Goal: Task Accomplishment & Management: Complete application form

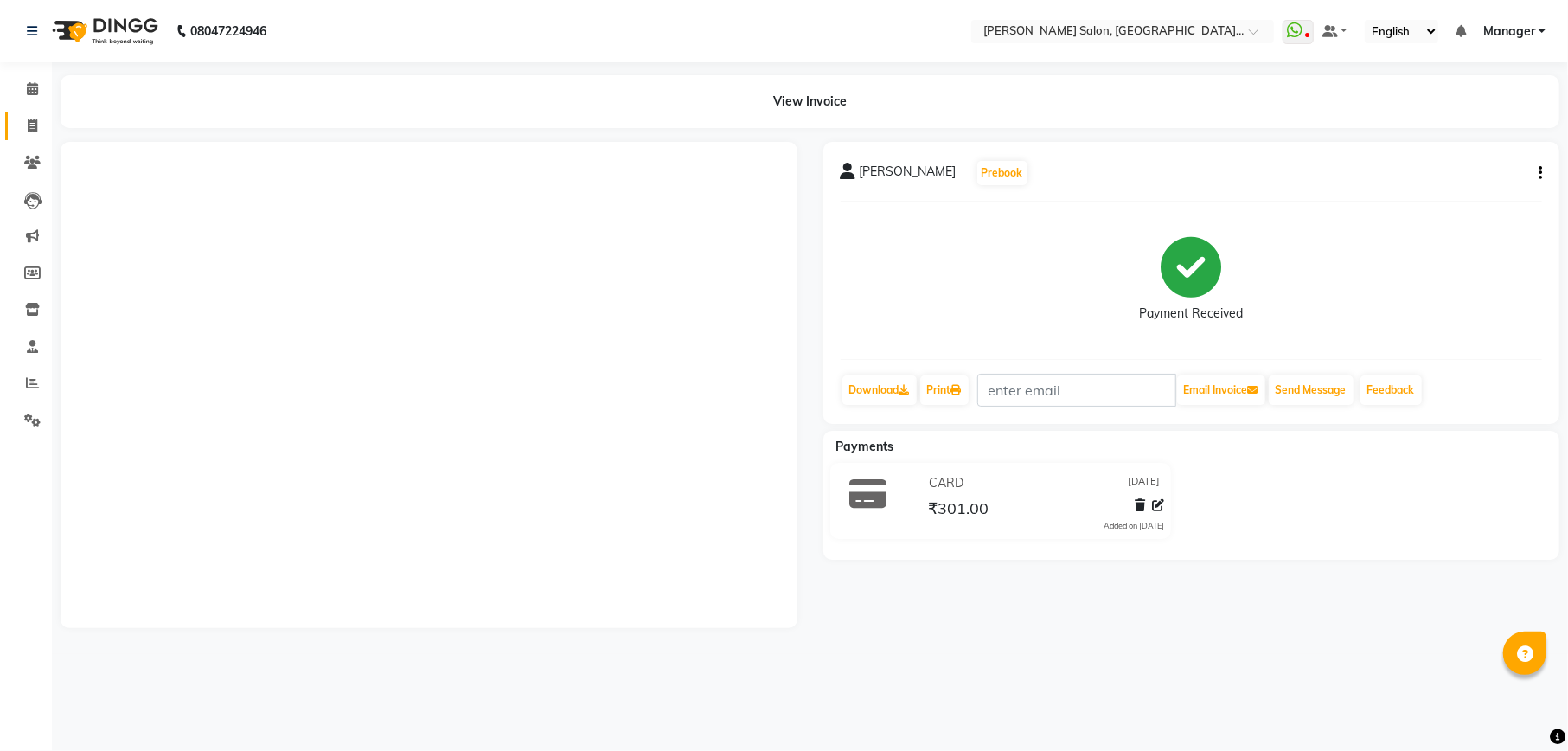
click at [5, 125] on link "Invoice" at bounding box center [26, 127] width 42 height 29
select select "service"
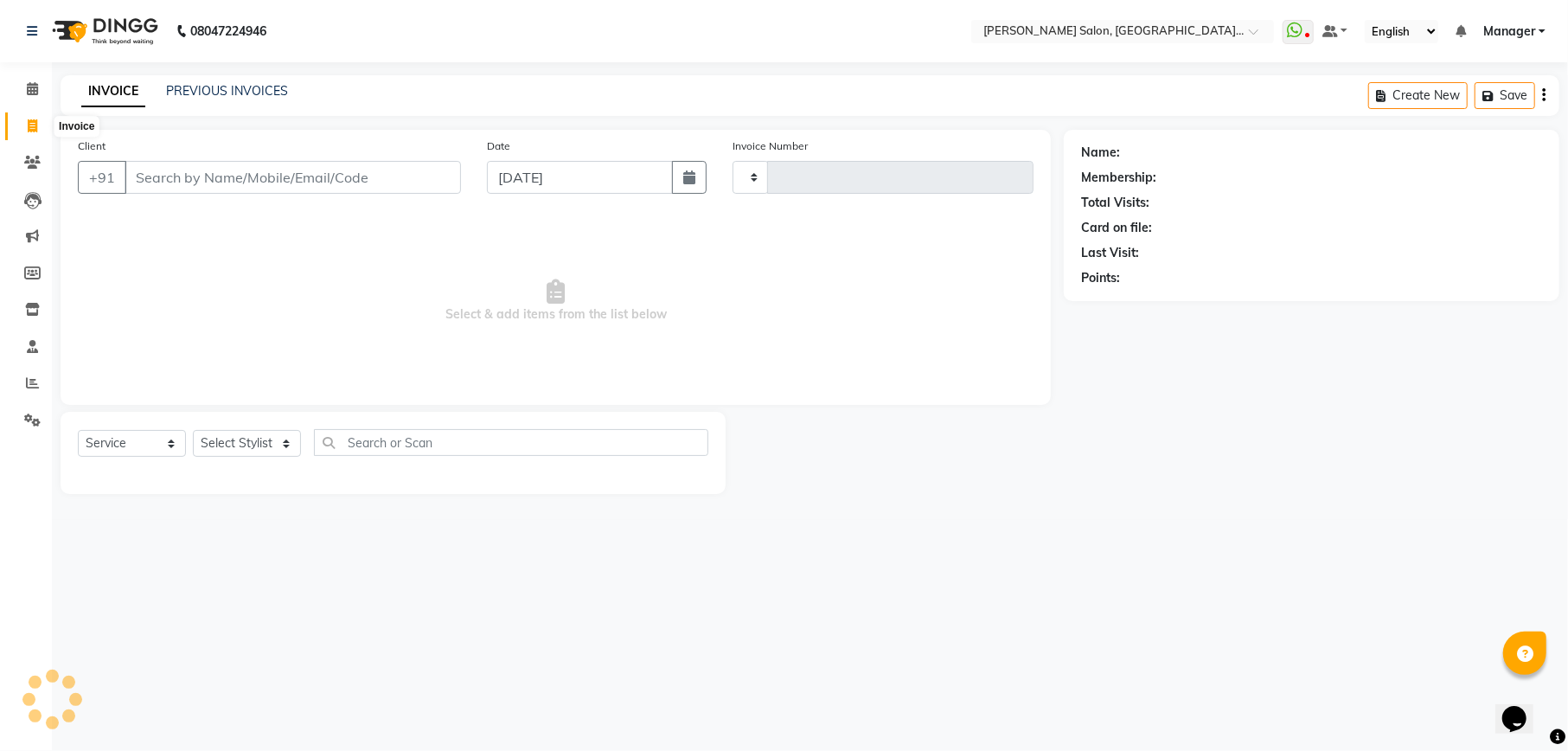
type input "1971"
select select "6961"
click at [33, 422] on icon at bounding box center [32, 420] width 17 height 13
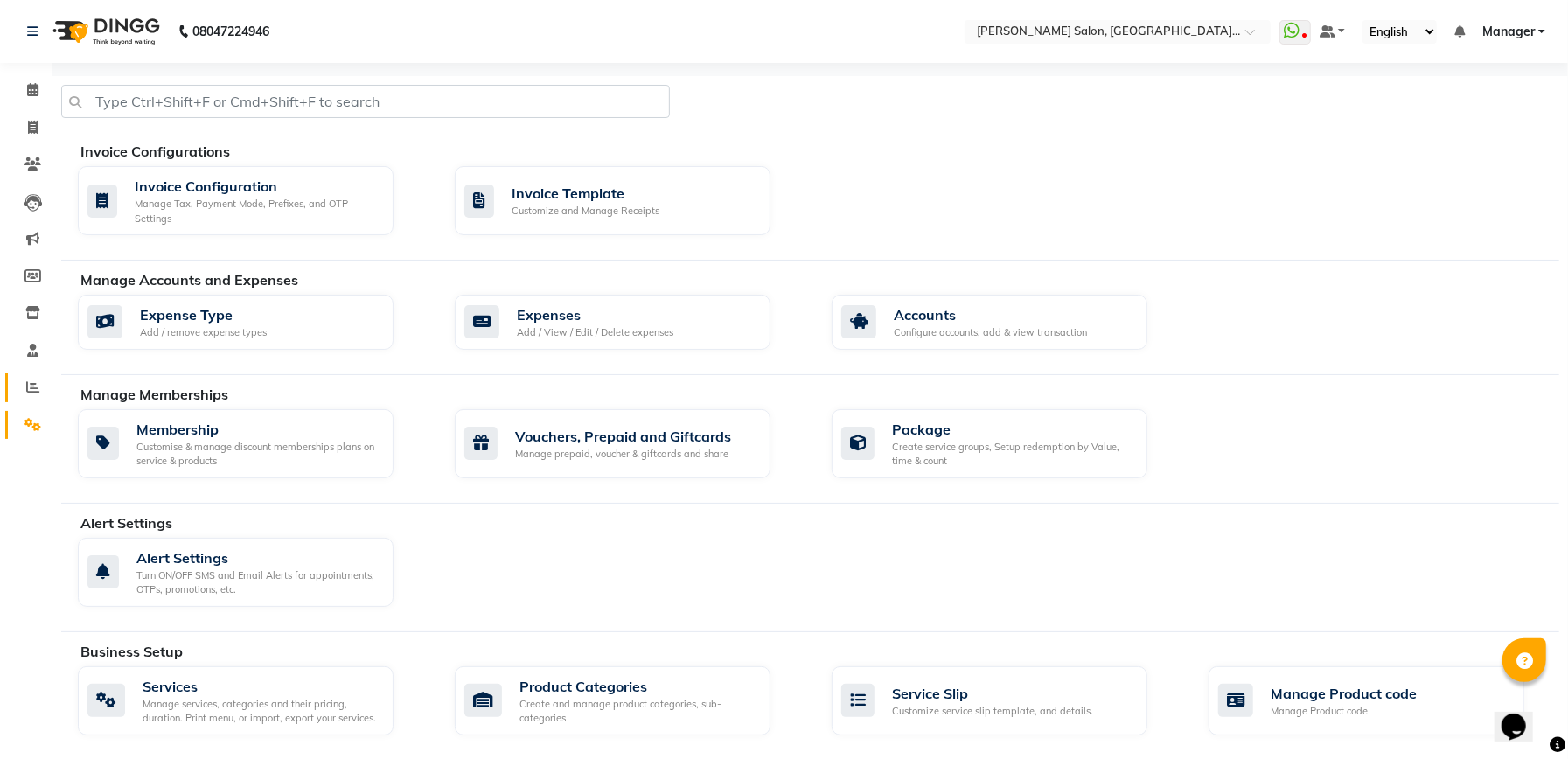
click at [12, 378] on link "Reports" at bounding box center [26, 387] width 42 height 29
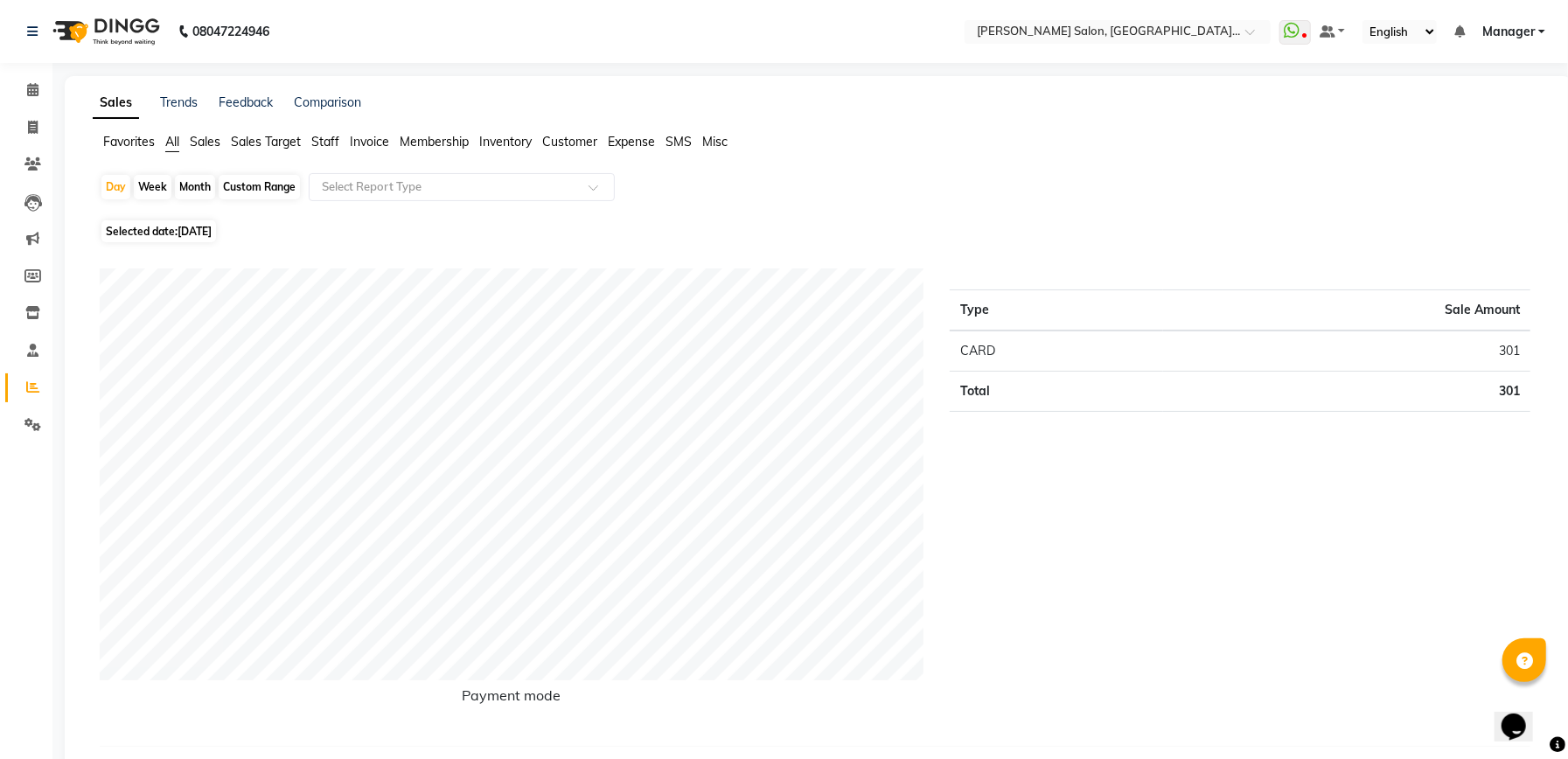
click at [128, 231] on span "Selected date: [DATE]" at bounding box center [158, 231] width 115 height 22
select select "9"
select select "2025"
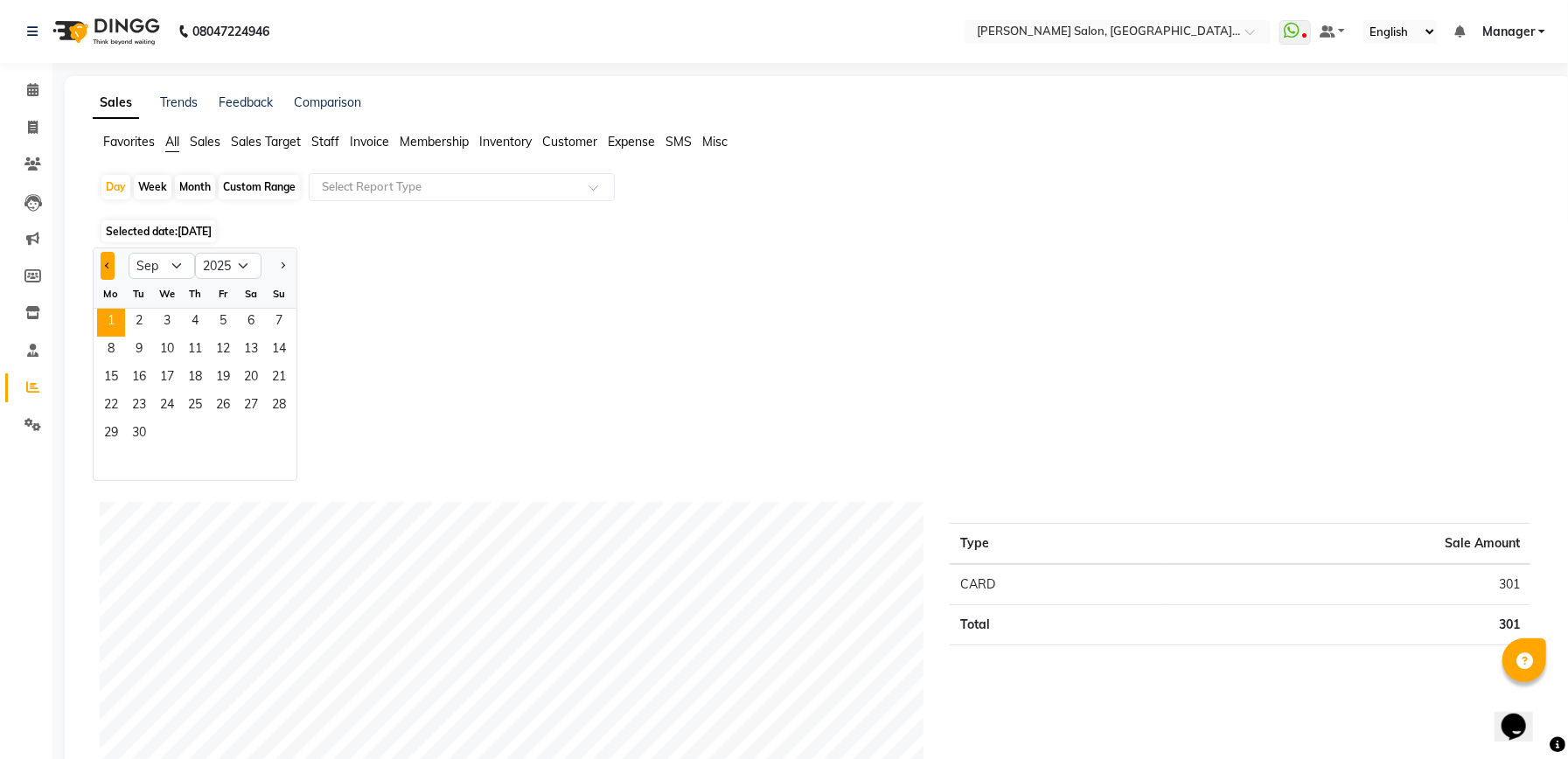
click at [102, 267] on button "Previous month" at bounding box center [108, 266] width 14 height 28
select select "8"
click at [215, 330] on span "1" at bounding box center [223, 323] width 28 height 28
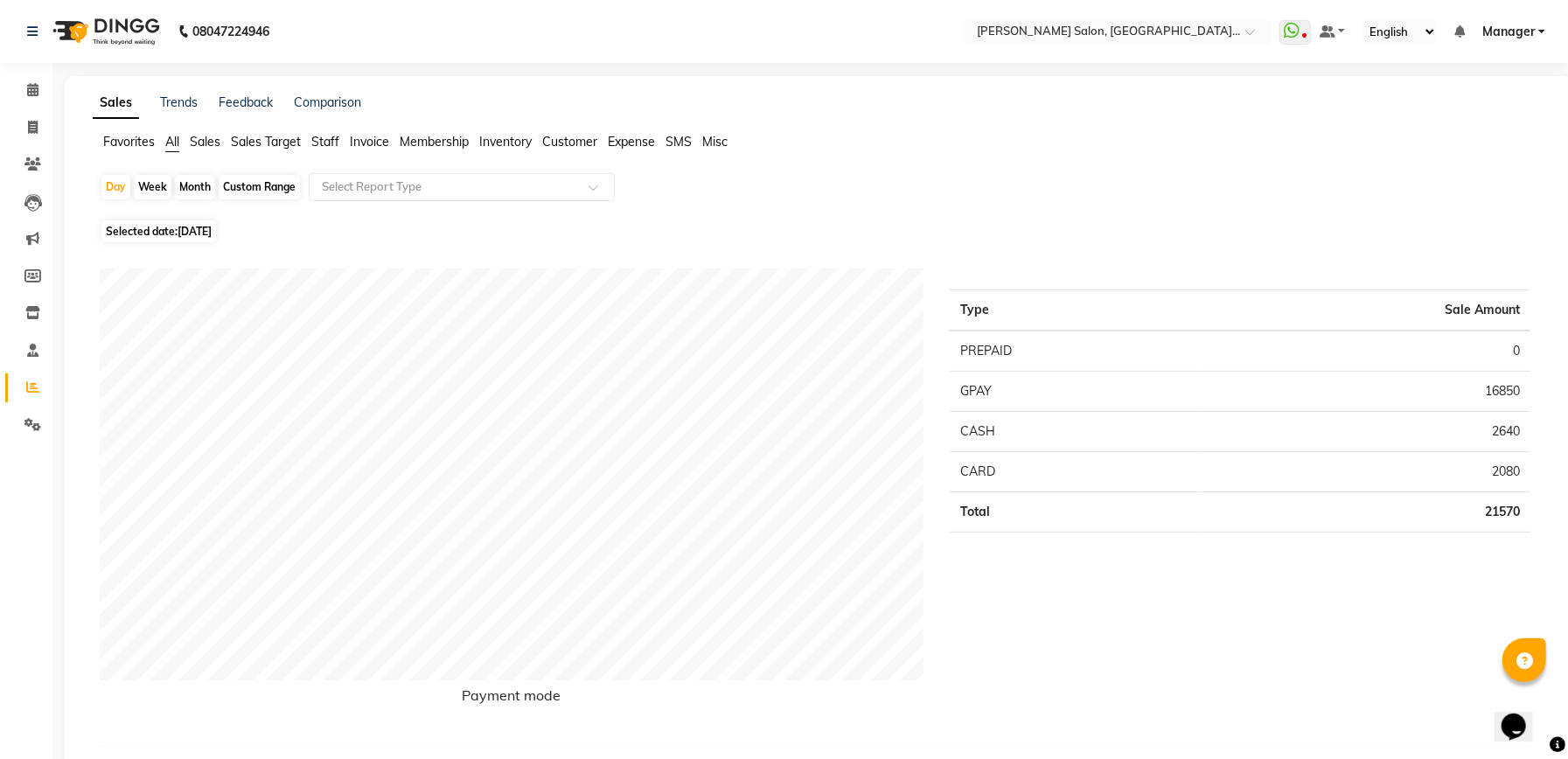
click at [262, 186] on div "Custom Range" at bounding box center [259, 187] width 81 height 24
select select "8"
select select "2025"
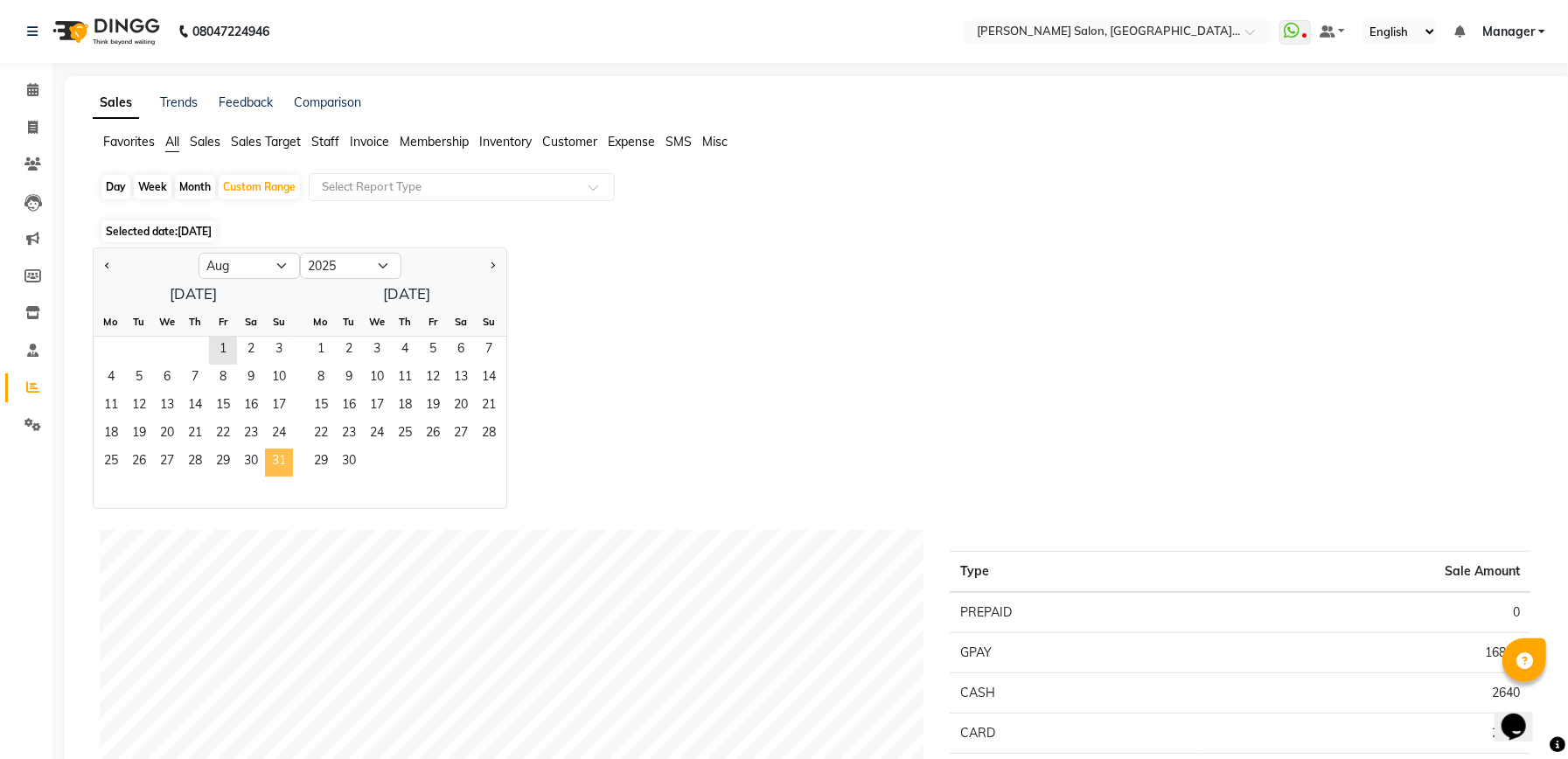
click at [275, 460] on span "31" at bounding box center [279, 463] width 28 height 28
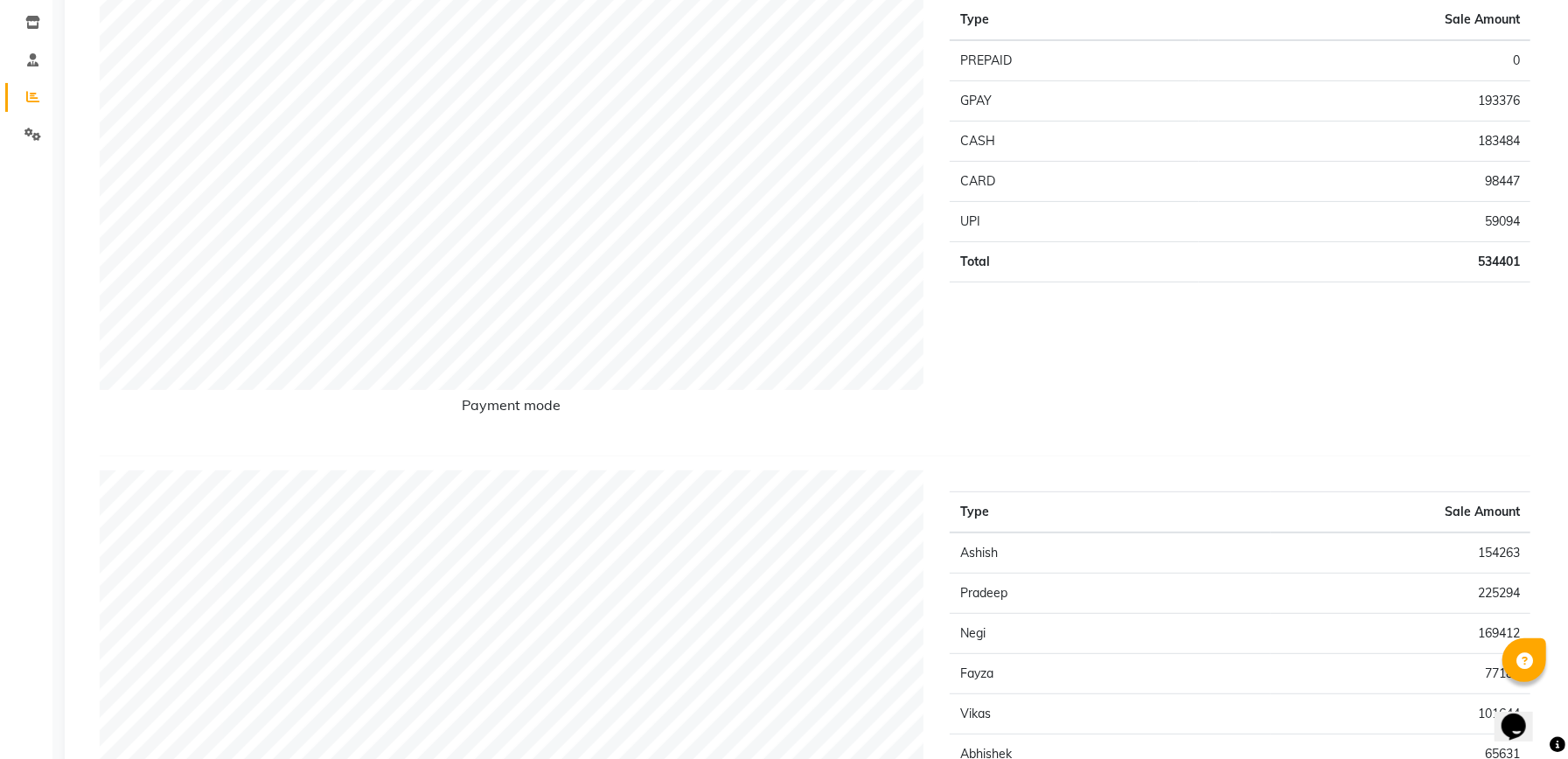
scroll to position [233, 0]
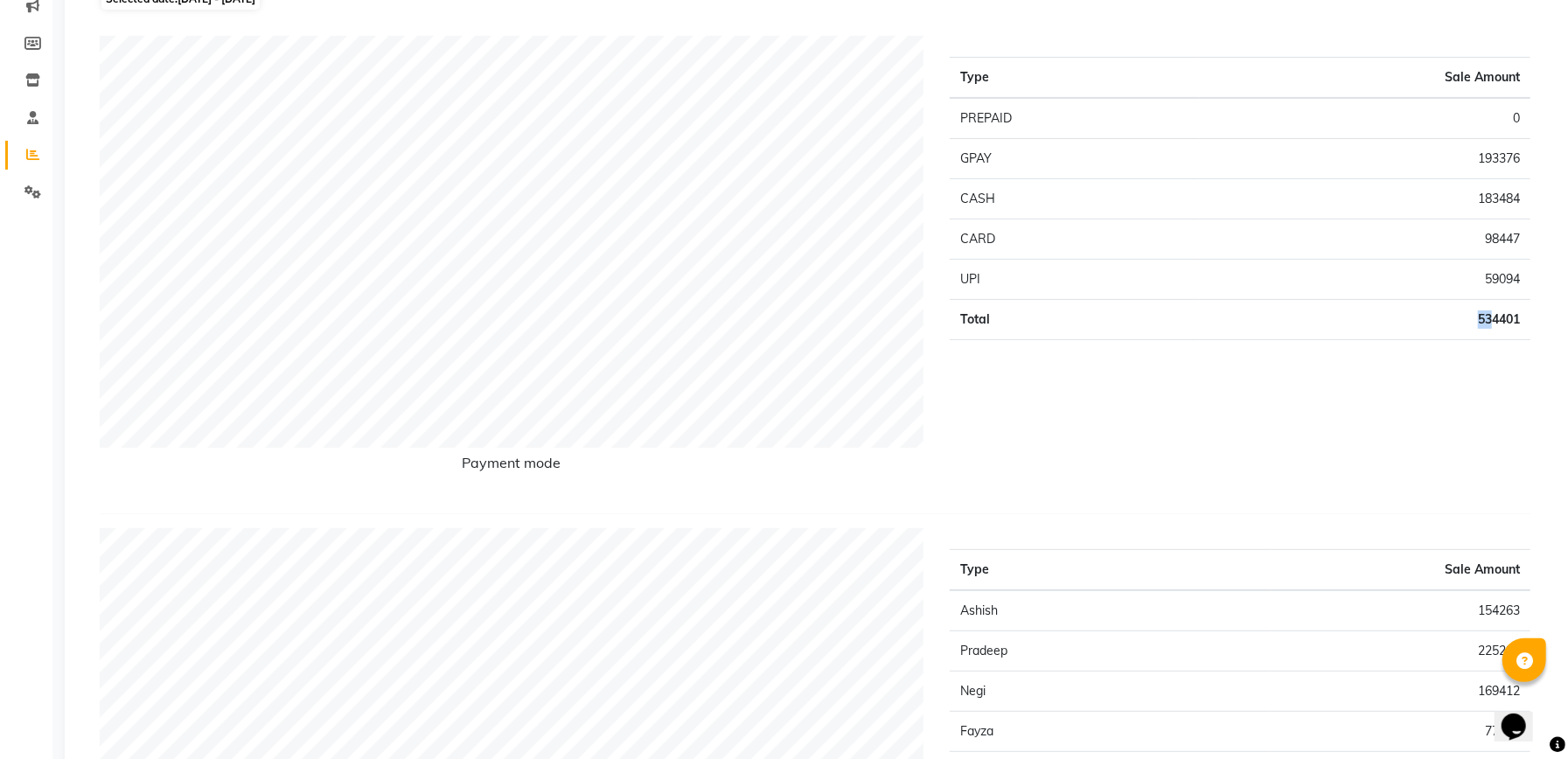
drag, startPoint x: 1477, startPoint y: 319, endPoint x: 1491, endPoint y: 319, distance: 14.0
click at [1491, 319] on td "534401" at bounding box center [1364, 320] width 331 height 40
click at [1518, 322] on td "534401" at bounding box center [1364, 320] width 331 height 40
click at [1501, 449] on div "Type Sale Amount PREPAID 0 GPAY 193376 CASH 183484 CARD 98447 UPI 59094 Total 5…" at bounding box center [1239, 267] width 607 height 463
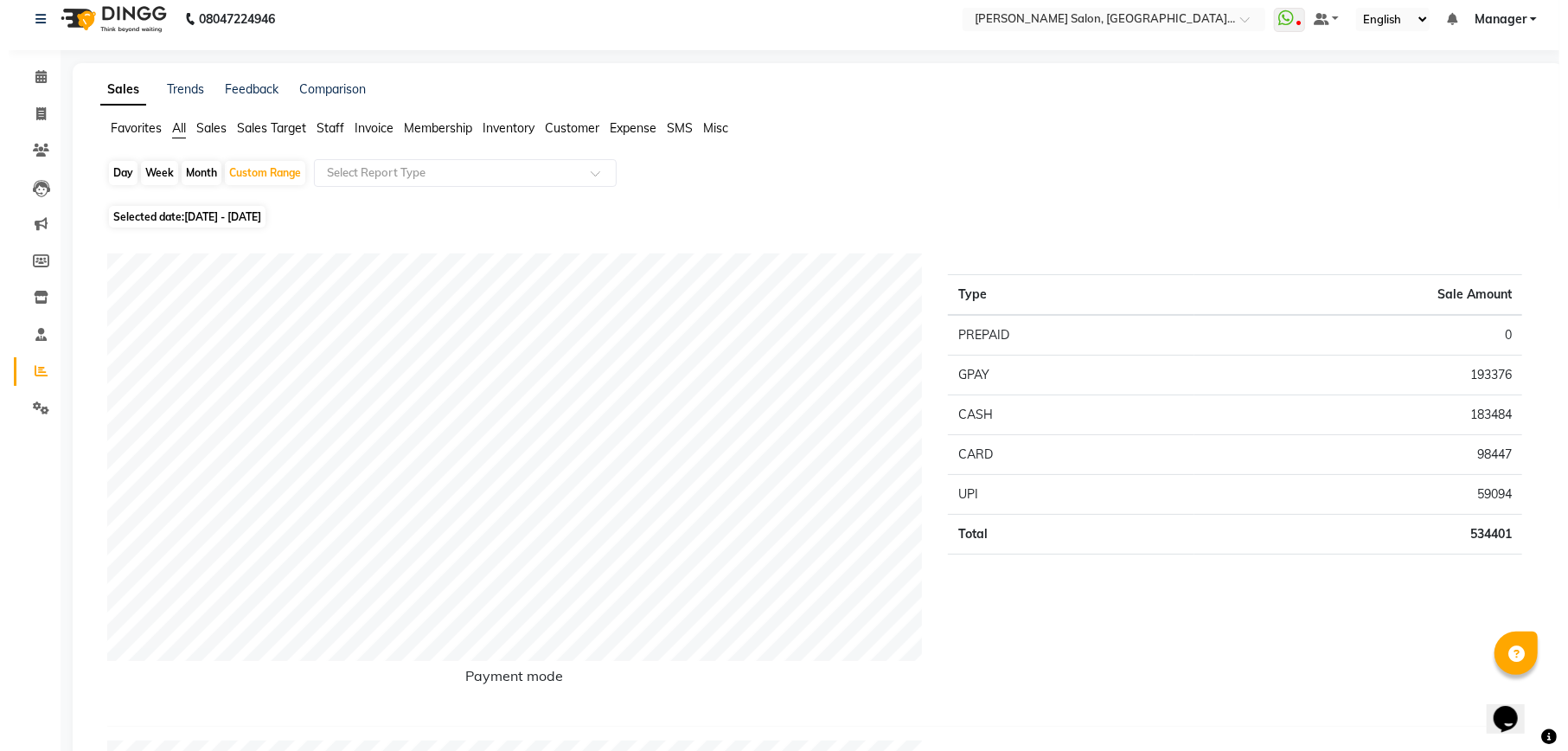
scroll to position [0, 0]
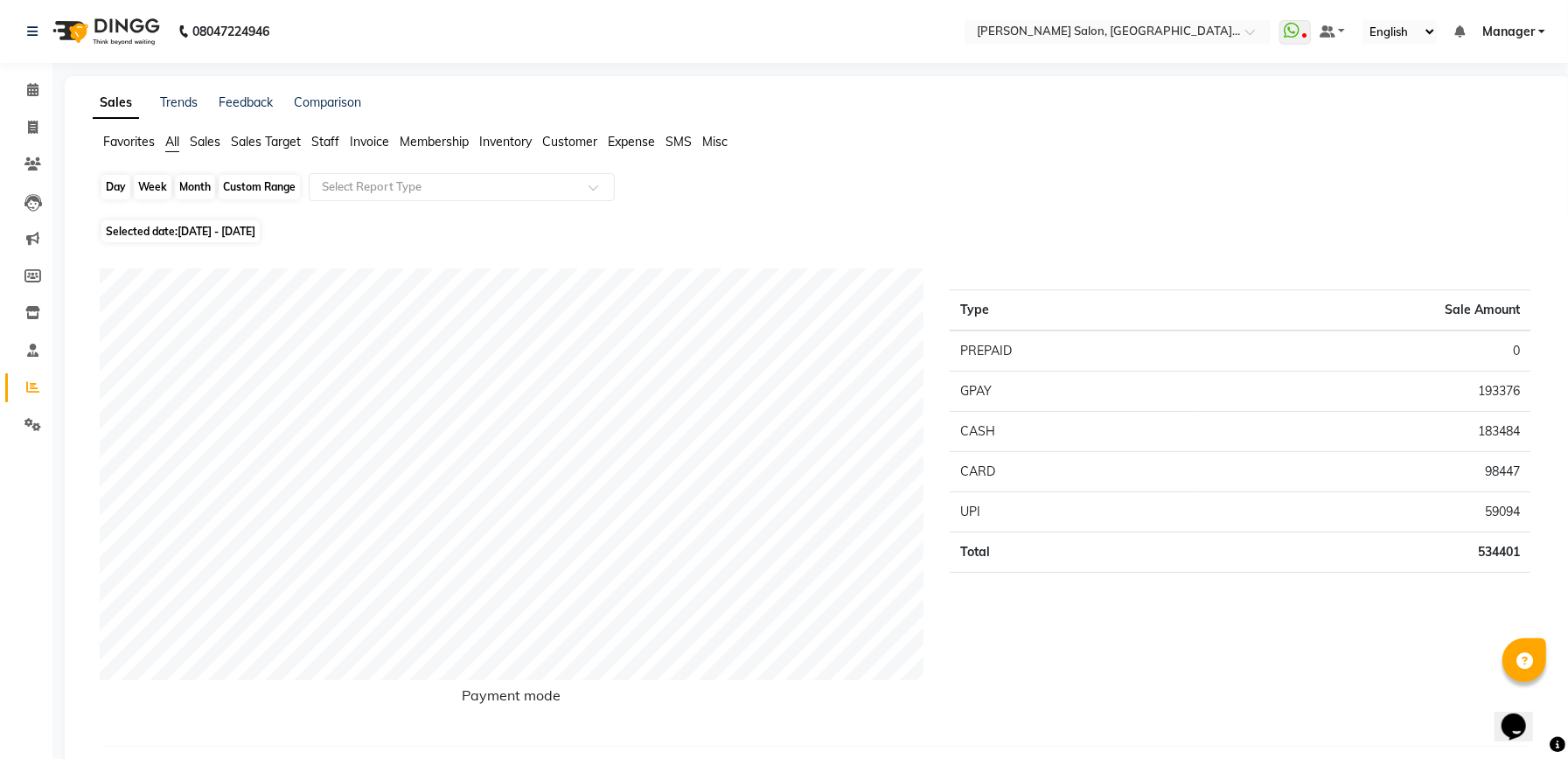
click at [225, 191] on div "Custom Range" at bounding box center [259, 187] width 81 height 24
select select "8"
select select "2025"
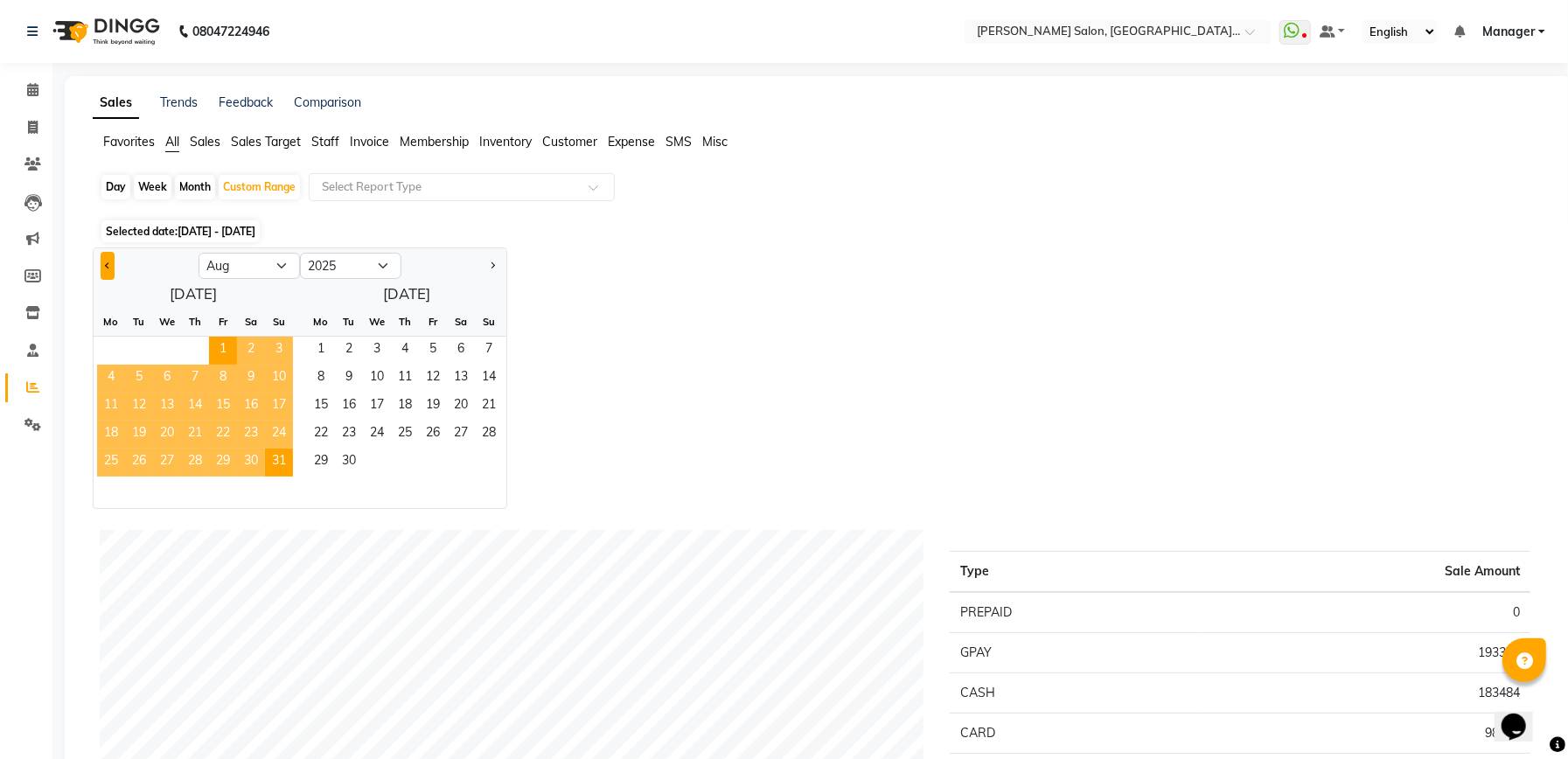
click at [107, 261] on button "Previous month" at bounding box center [108, 266] width 14 height 28
select select "7"
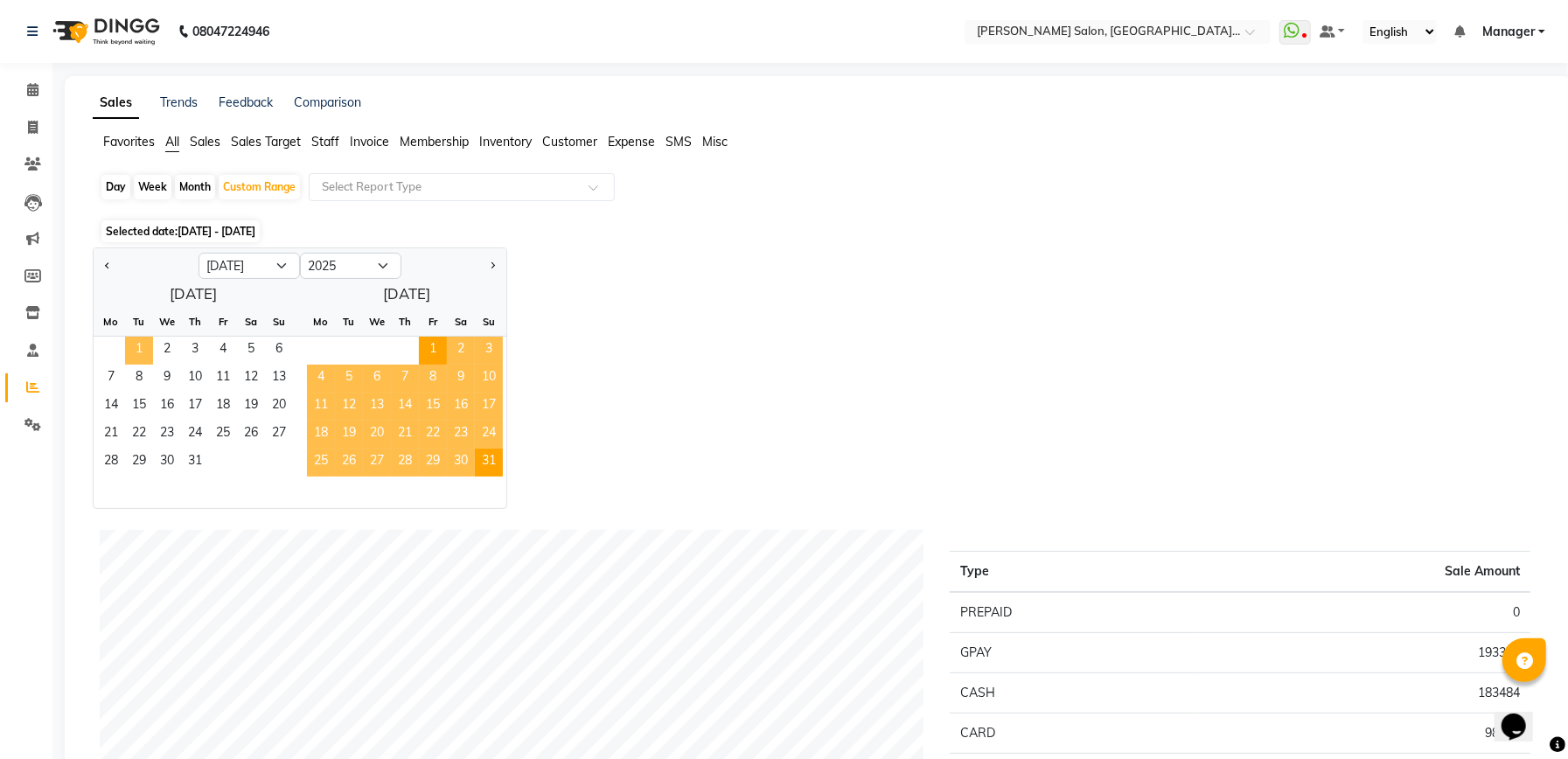
click at [135, 343] on span "1" at bounding box center [139, 351] width 28 height 28
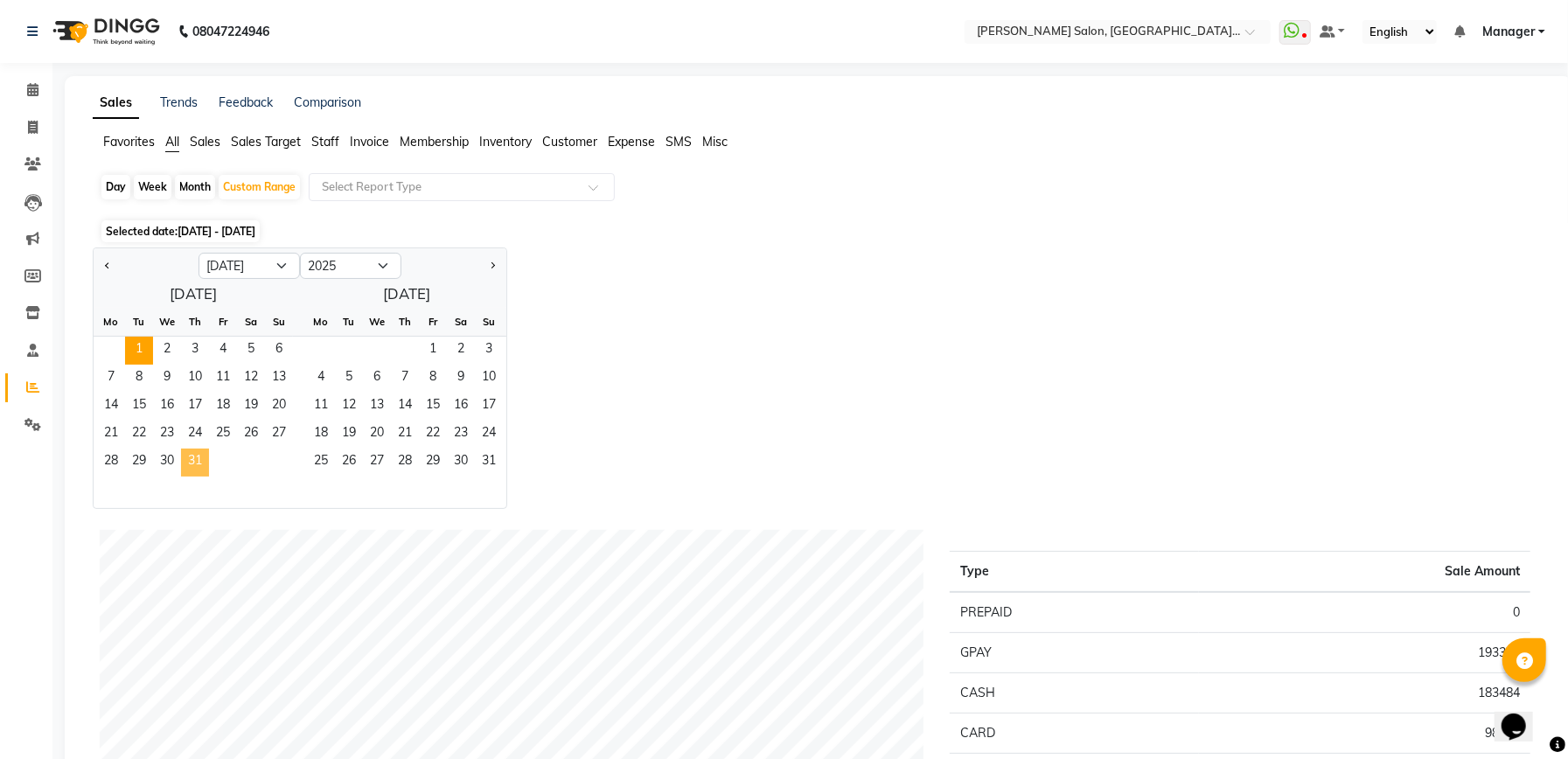
click at [203, 472] on span "31" at bounding box center [195, 463] width 28 height 28
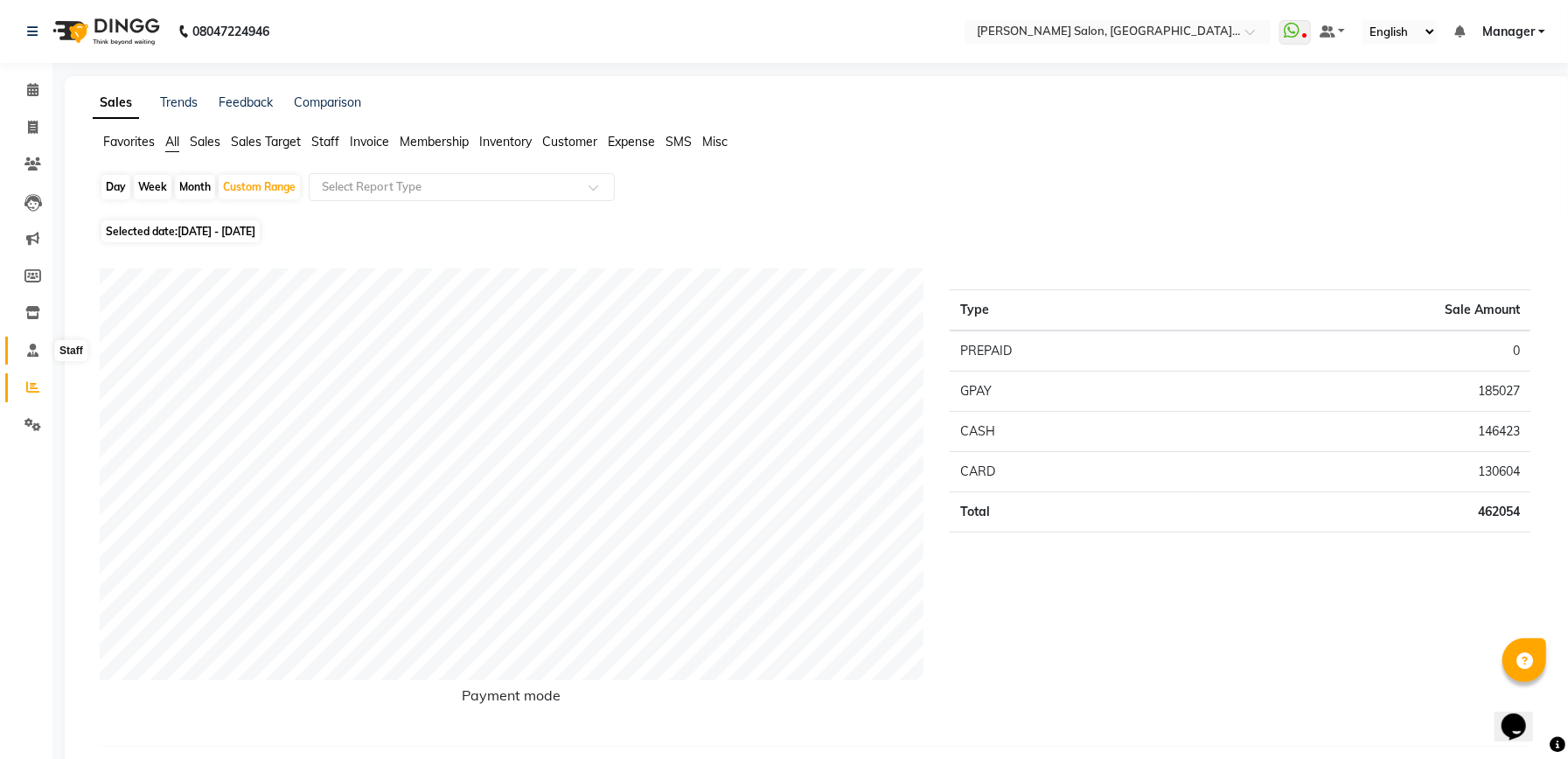
click at [23, 355] on span at bounding box center [32, 351] width 31 height 20
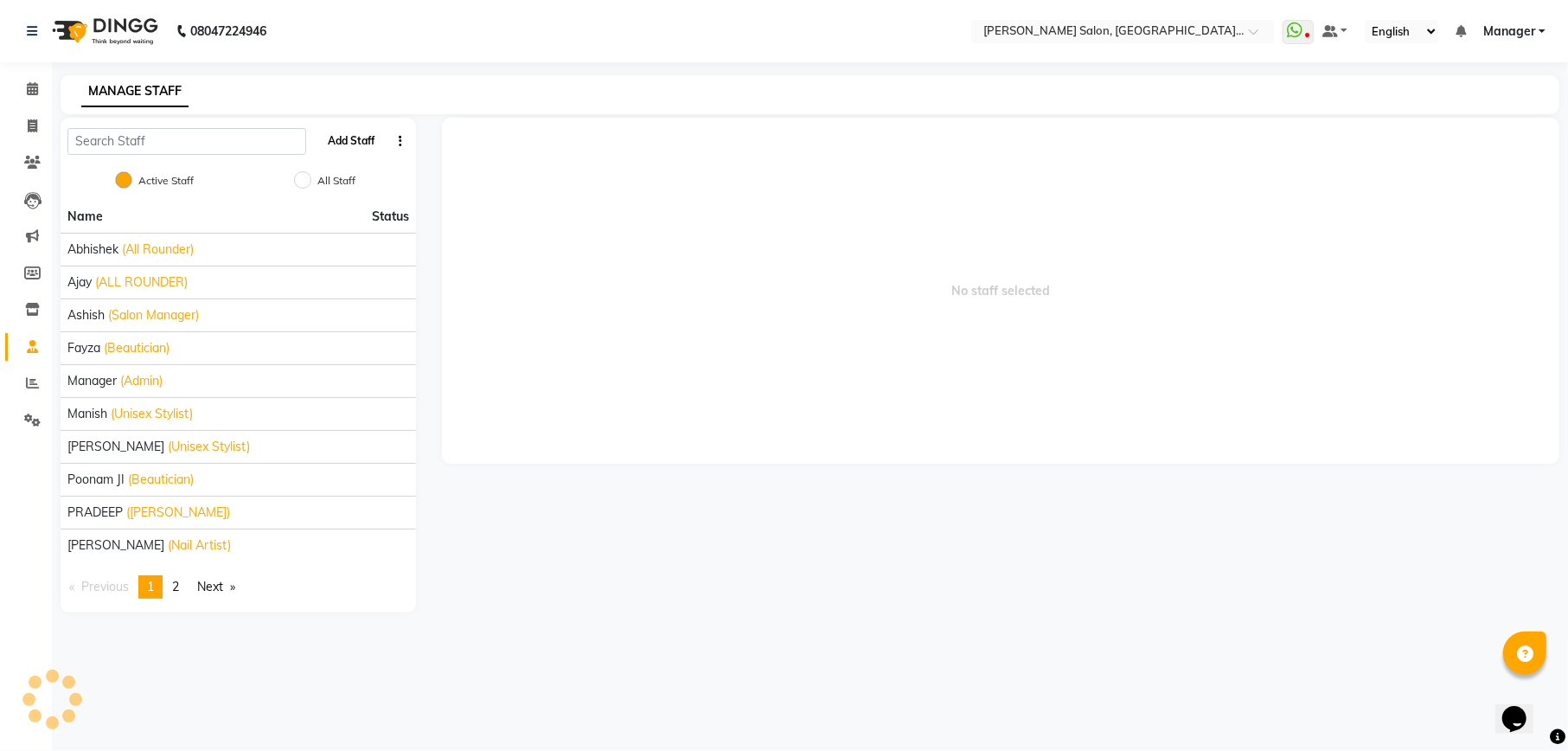
click at [349, 141] on button "Add Staff" at bounding box center [351, 141] width 60 height 30
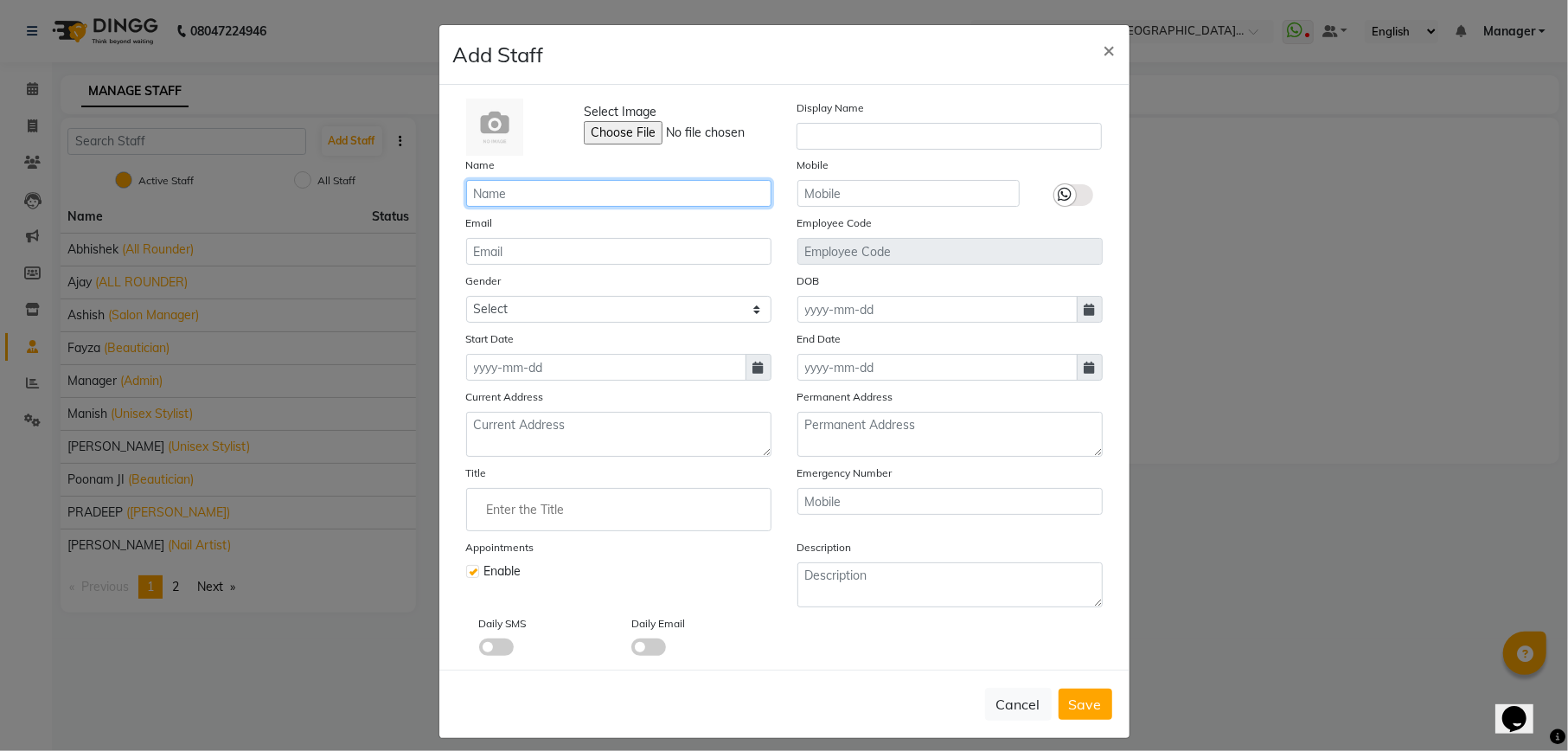
click at [543, 189] on input "text" at bounding box center [618, 193] width 306 height 27
type input "[PERSON_NAME]"
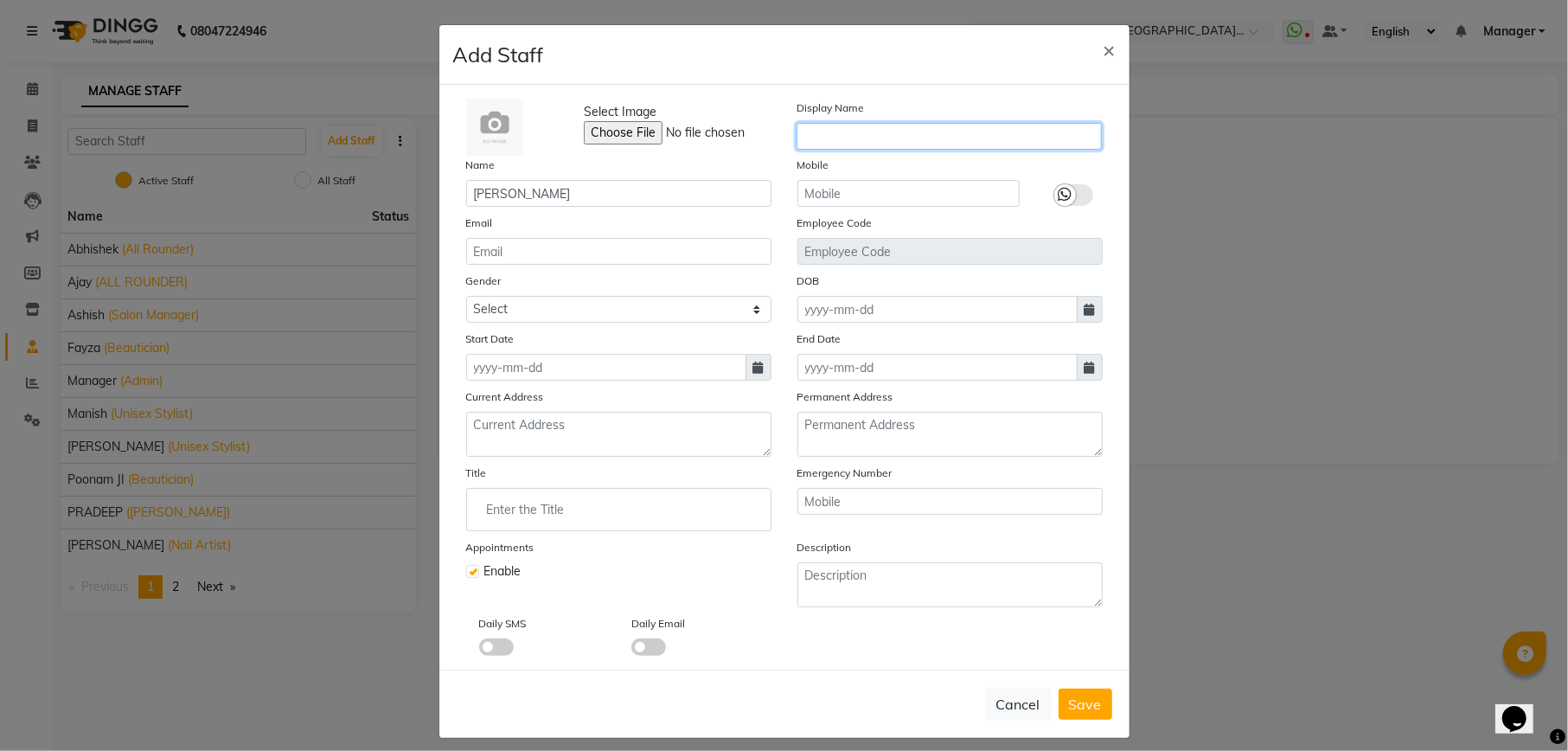
click at [926, 140] on input "text" at bounding box center [949, 136] width 306 height 27
type input "[PERSON_NAME]"
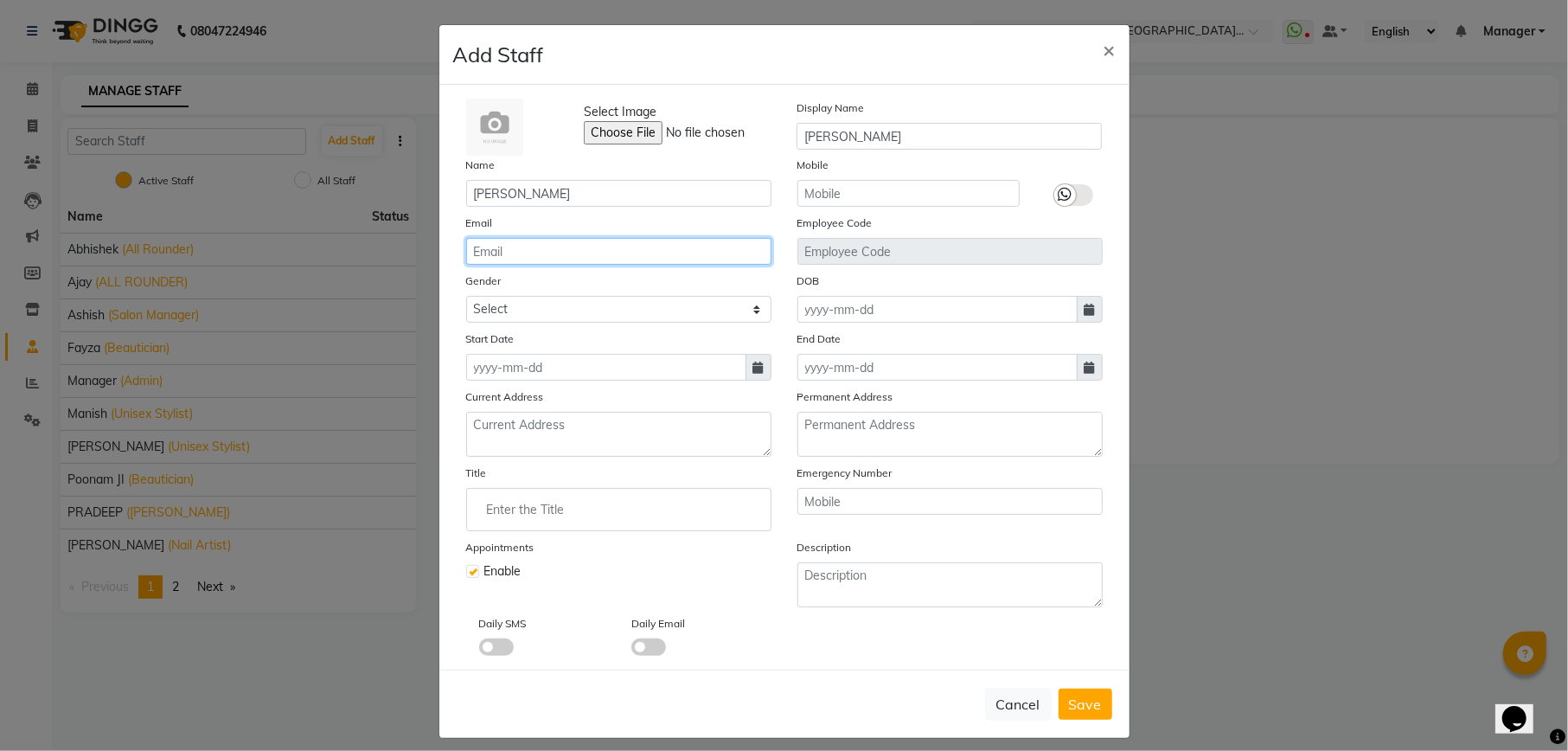
click at [721, 254] on input "email" at bounding box center [618, 250] width 306 height 27
type input "[EMAIL_ADDRESS][DOMAIN_NAME]"
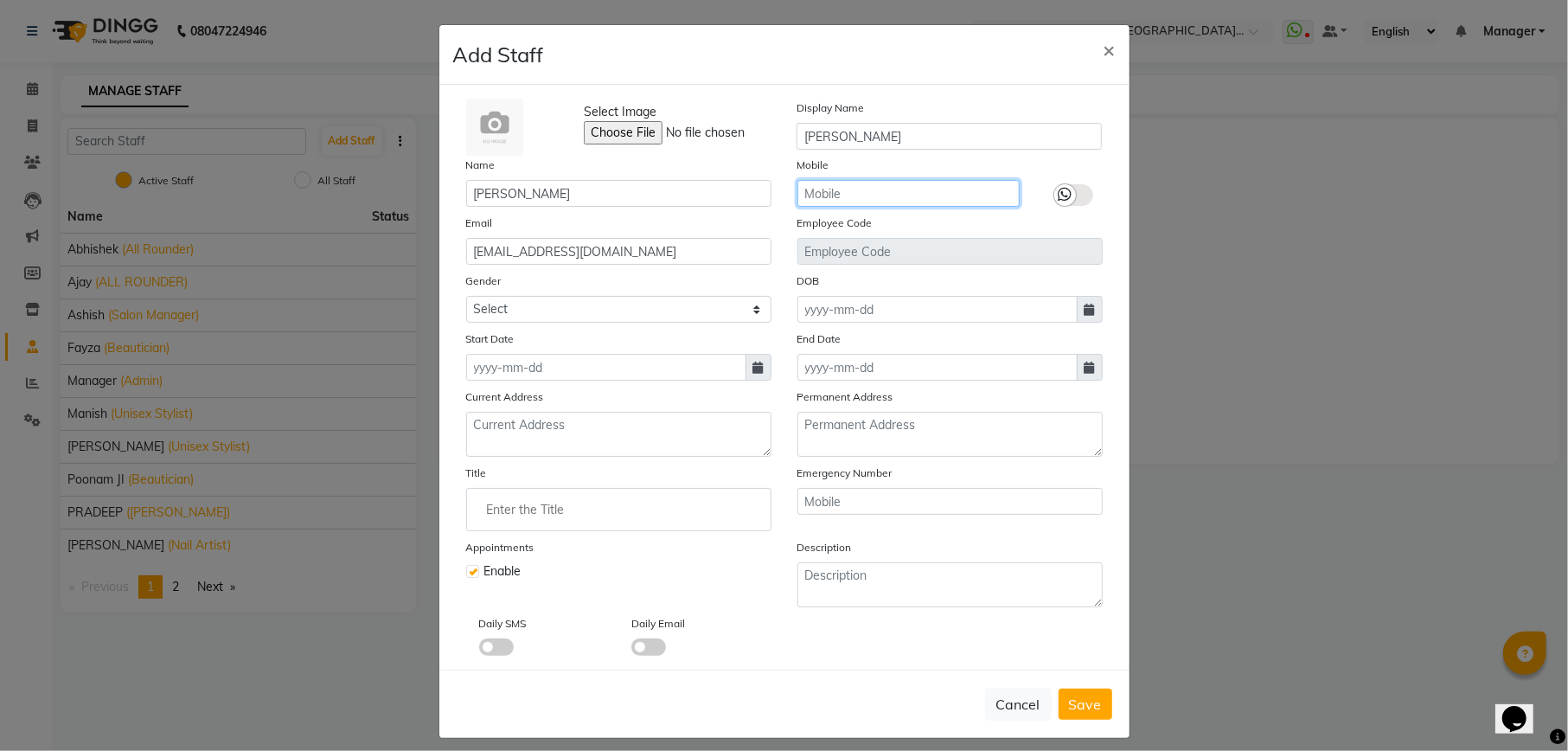
click at [832, 192] on input "text" at bounding box center [908, 193] width 223 height 27
type input "8287079188"
click at [1065, 185] on label at bounding box center [1073, 195] width 39 height 22
click at [0, 0] on input "checkbox" at bounding box center [0, 0] width 0 height 0
click at [520, 305] on select "Select [DEMOGRAPHIC_DATA] [DEMOGRAPHIC_DATA] Other Prefer Not To Say" at bounding box center [618, 309] width 306 height 27
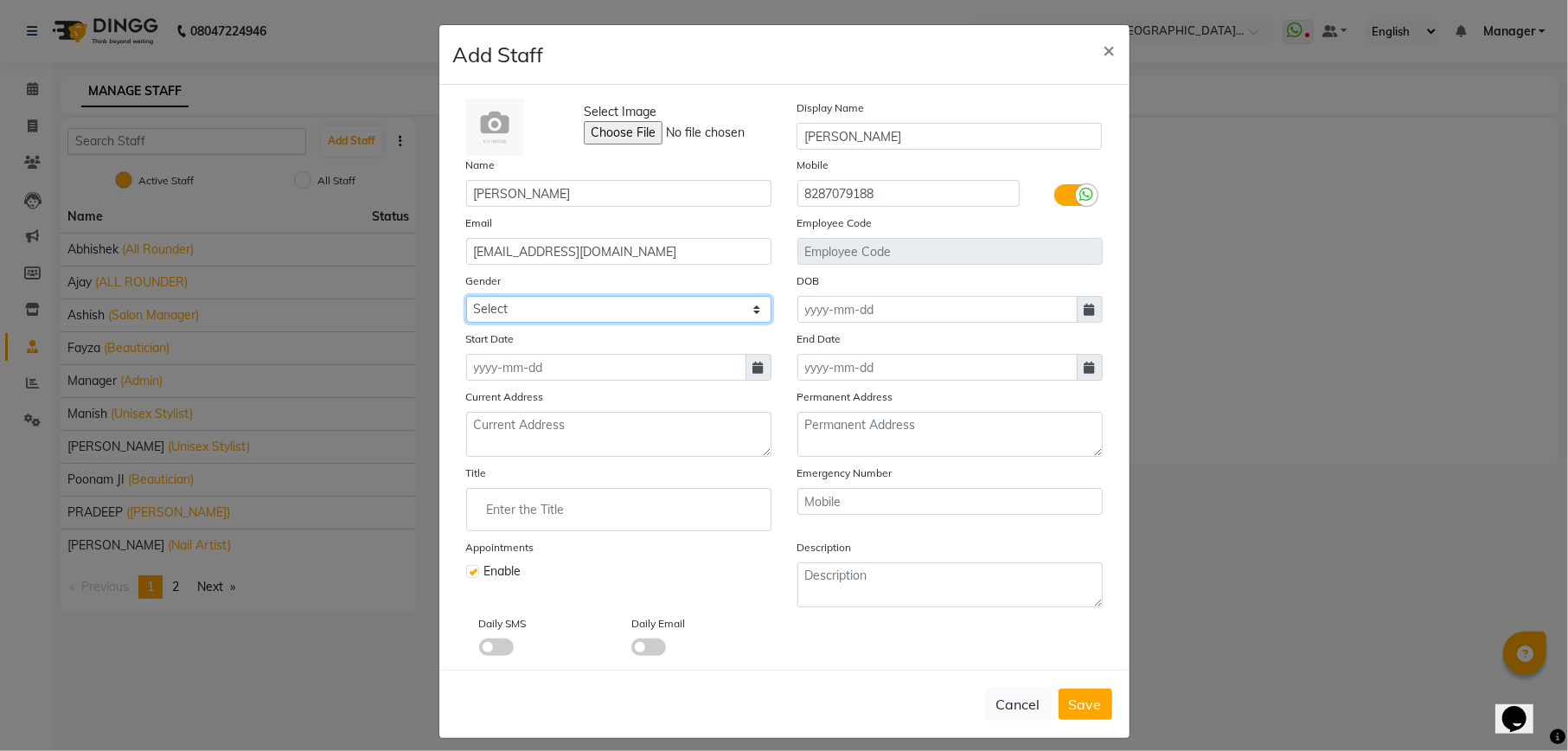
select select "[DEMOGRAPHIC_DATA]"
click at [466, 296] on select "Select [DEMOGRAPHIC_DATA] [DEMOGRAPHIC_DATA] Other Prefer Not To Say" at bounding box center [618, 309] width 306 height 27
click at [575, 375] on input at bounding box center [605, 367] width 280 height 27
select select "9"
select select "2025"
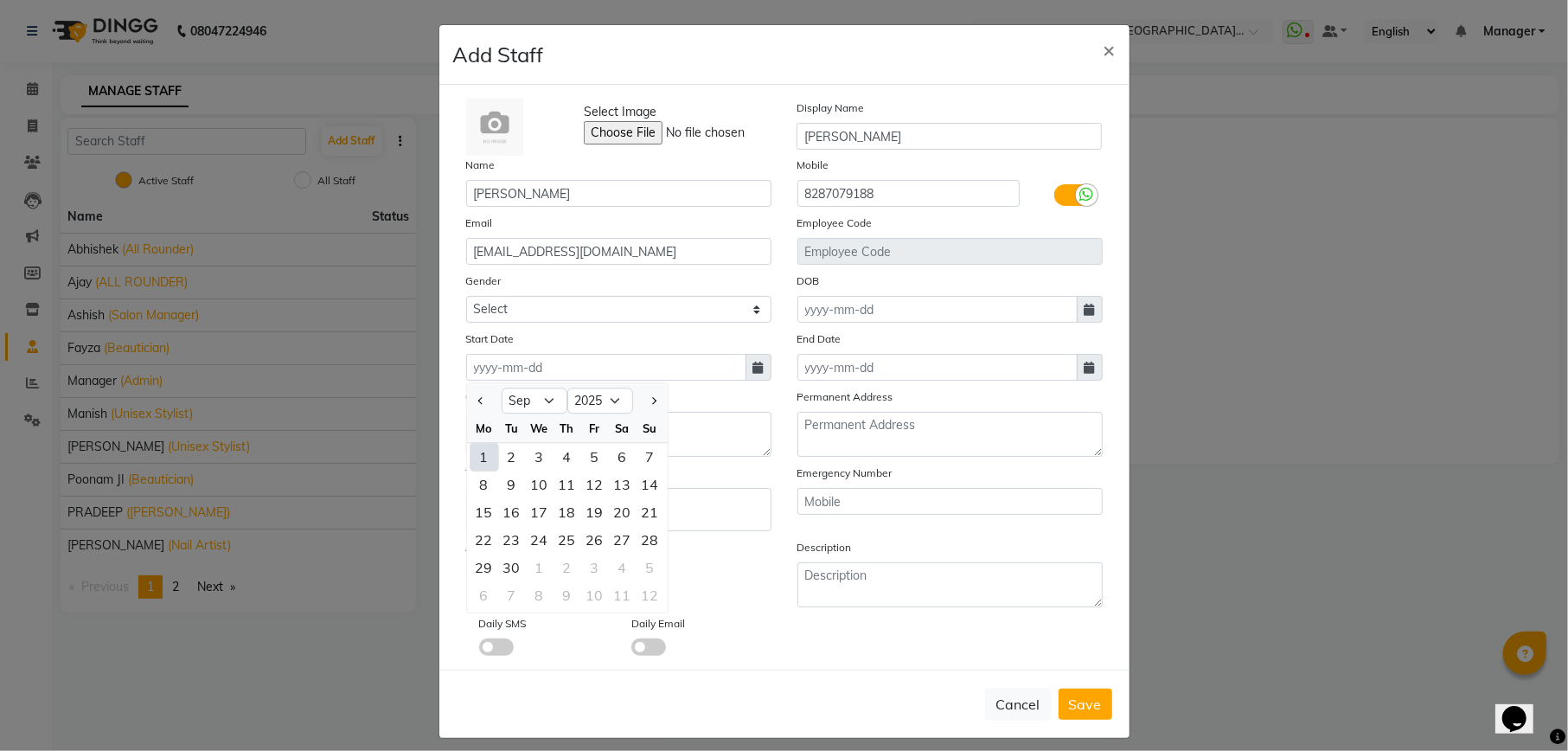
click at [471, 454] on div "1" at bounding box center [485, 457] width 28 height 28
type input "[DATE]"
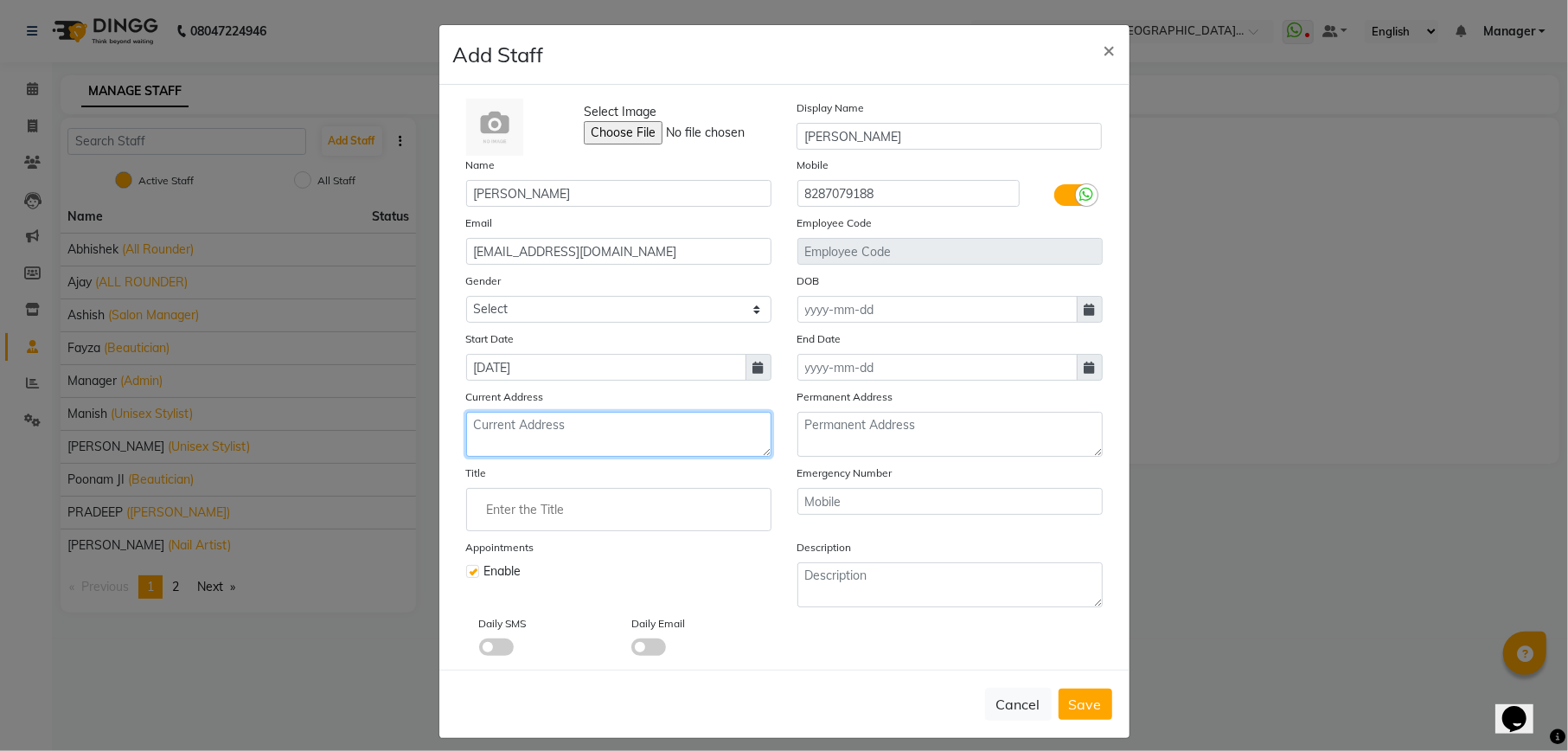
click at [552, 430] on textarea at bounding box center [618, 433] width 306 height 45
type textarea "Noida"
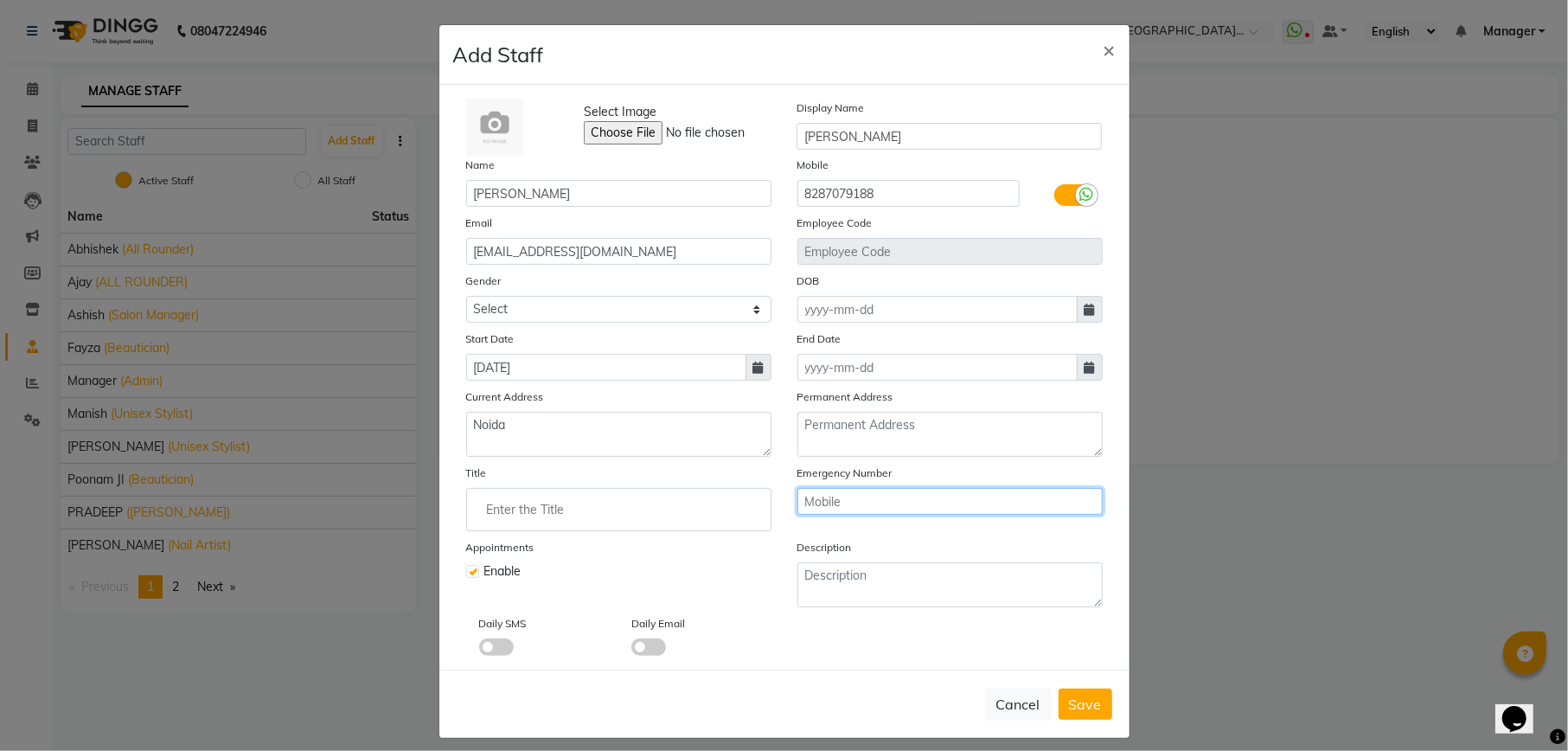
click at [905, 509] on input "text" at bounding box center [950, 501] width 306 height 27
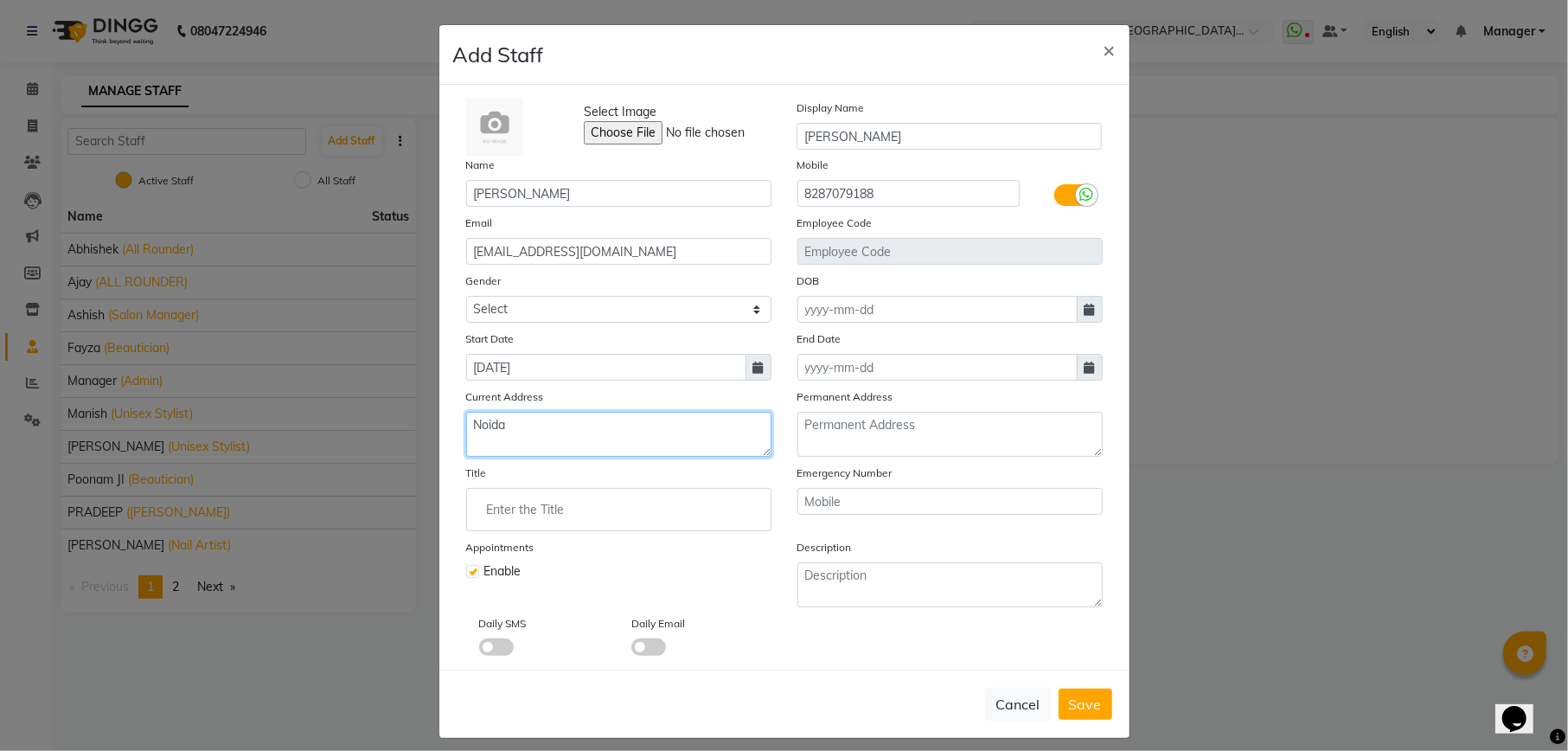
click at [684, 434] on textarea "Noida" at bounding box center [618, 433] width 306 height 45
click at [1084, 554] on div "Description" at bounding box center [950, 573] width 331 height 69
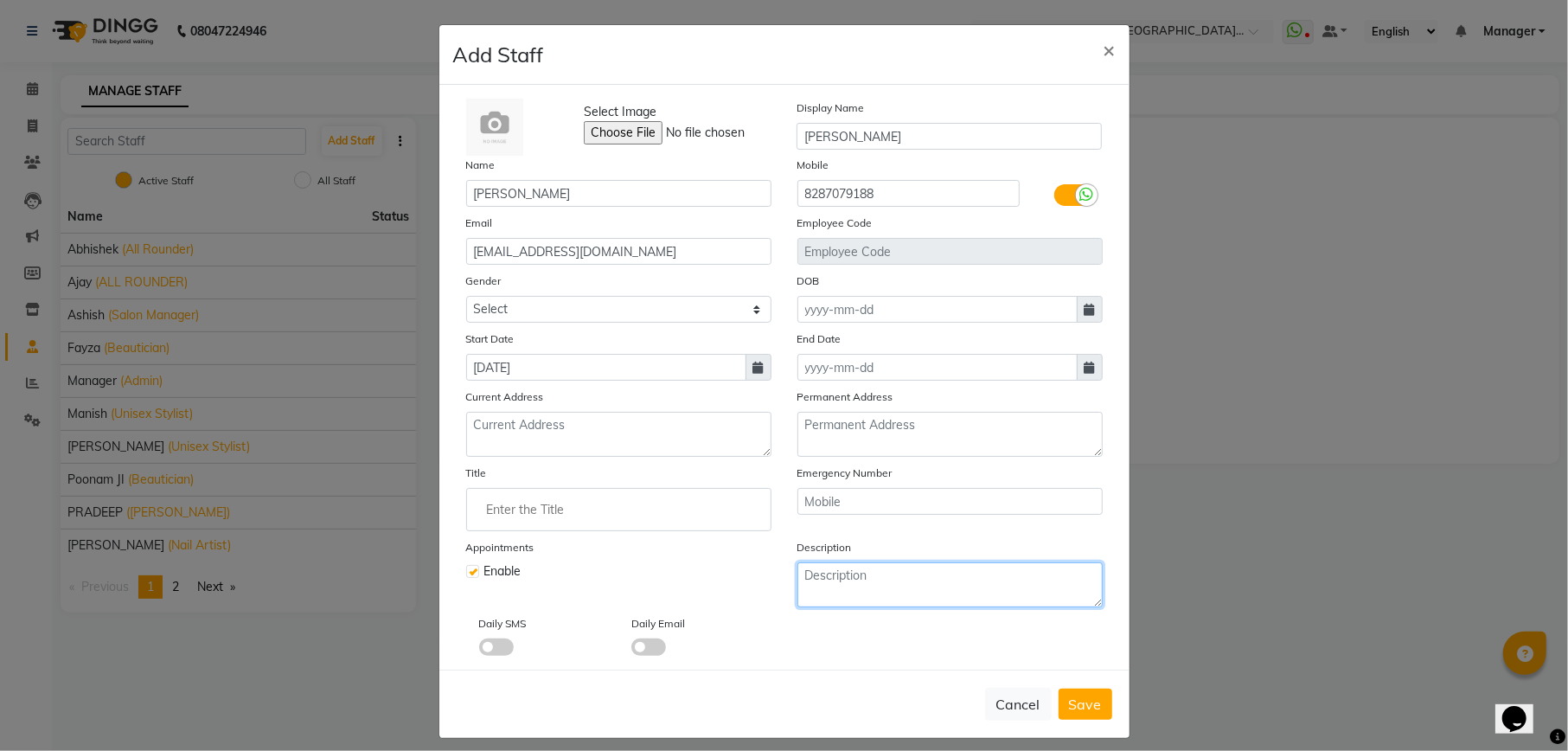
click at [1015, 585] on textarea at bounding box center [950, 584] width 306 height 45
click at [650, 652] on span at bounding box center [648, 646] width 35 height 17
click at [631, 650] on input "checkbox" at bounding box center [631, 650] width 0 height 0
click at [481, 634] on div "Daily SMS" at bounding box center [542, 635] width 153 height 42
click at [503, 648] on span at bounding box center [496, 646] width 35 height 17
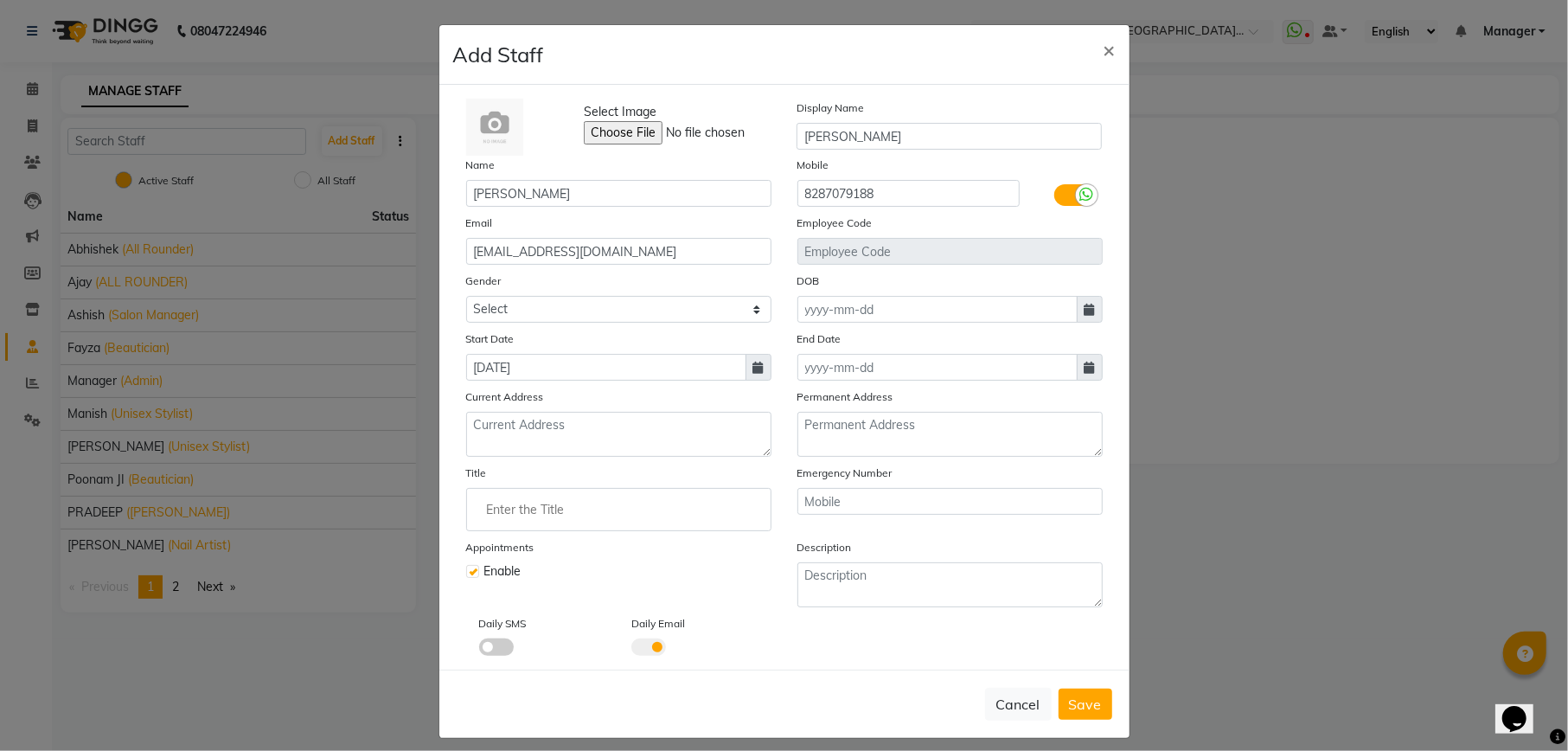
click at [479, 650] on input "checkbox" at bounding box center [479, 650] width 0 height 0
click at [1076, 699] on span "Save" at bounding box center [1085, 704] width 33 height 17
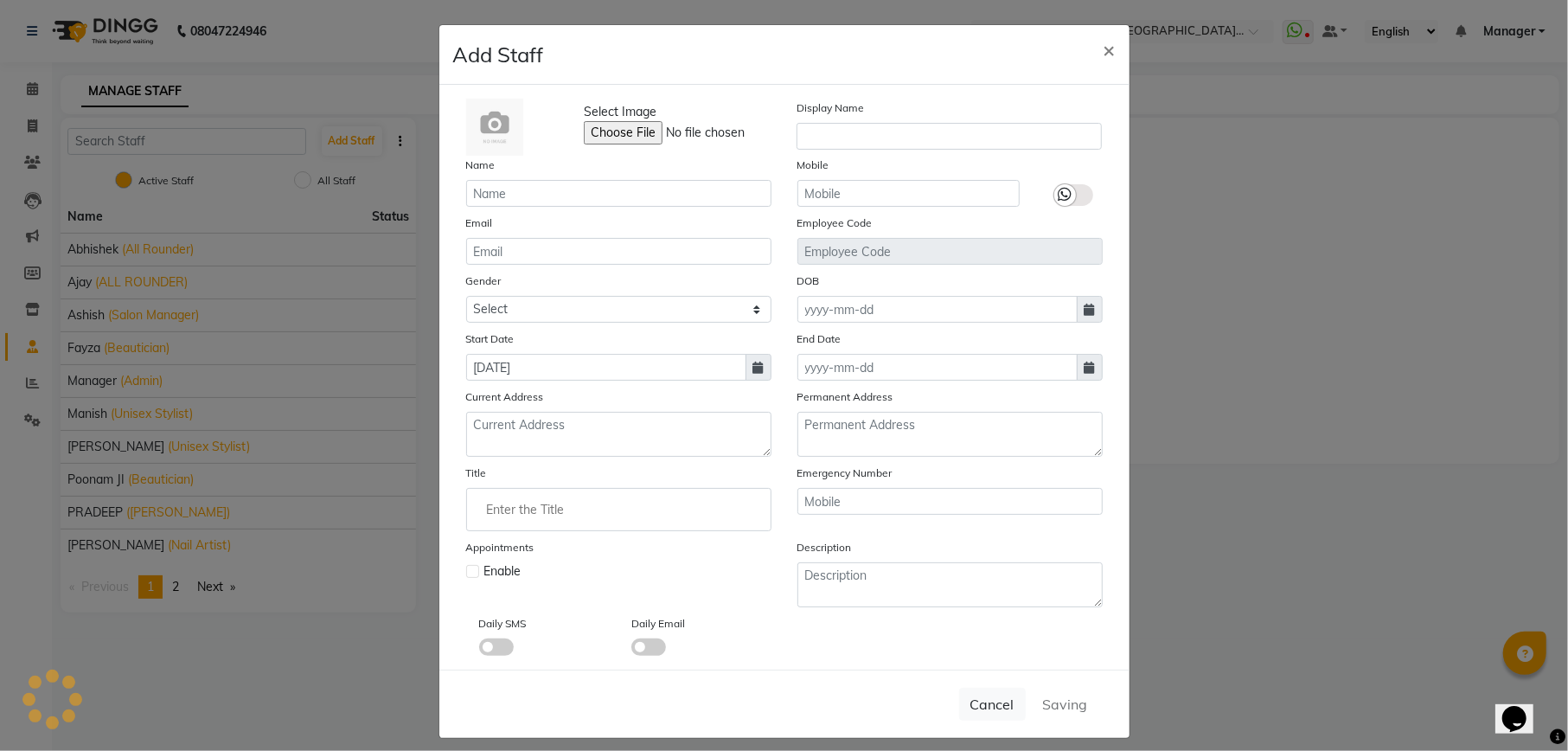
select select
checkbox input "false"
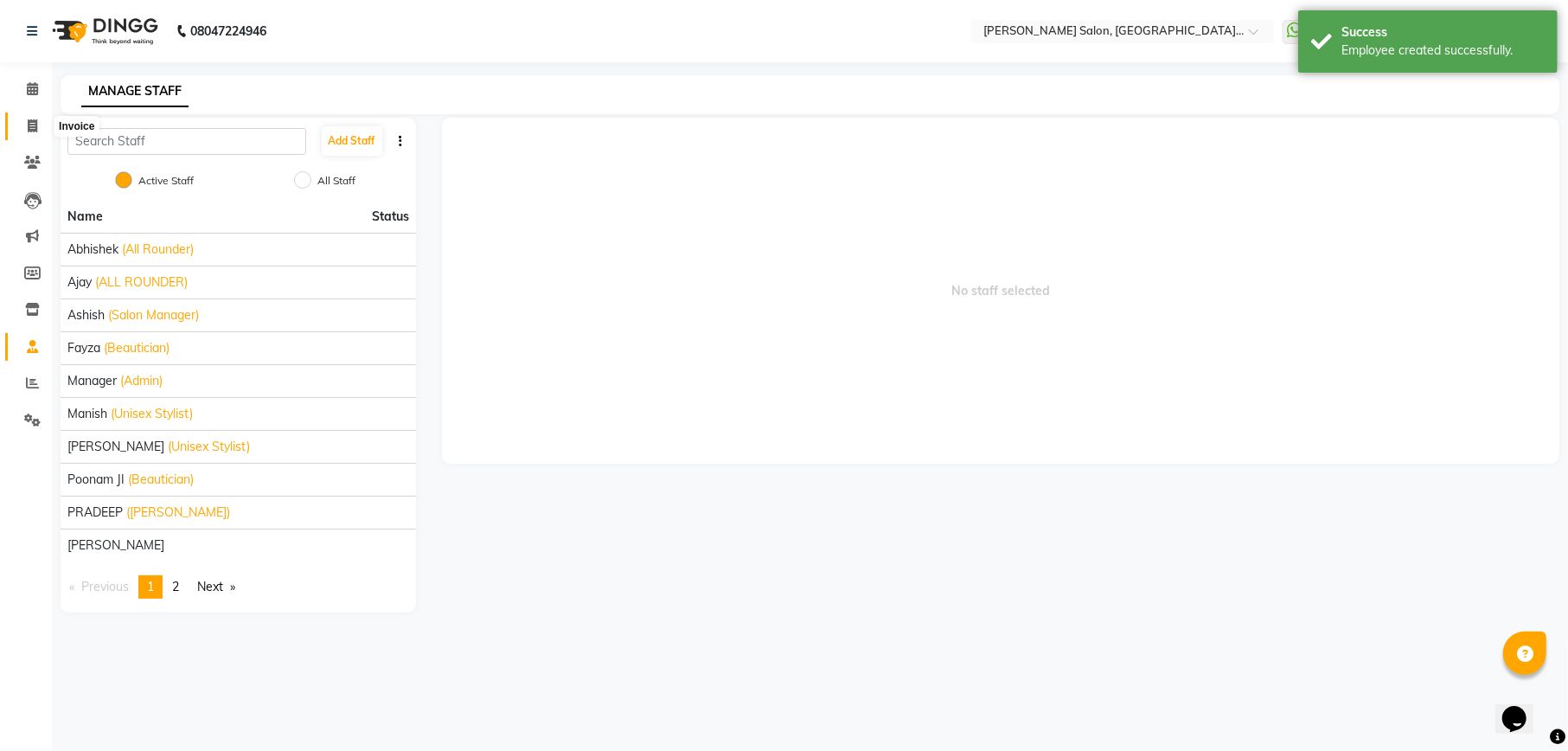
click at [36, 134] on span at bounding box center [32, 127] width 31 height 20
select select "service"
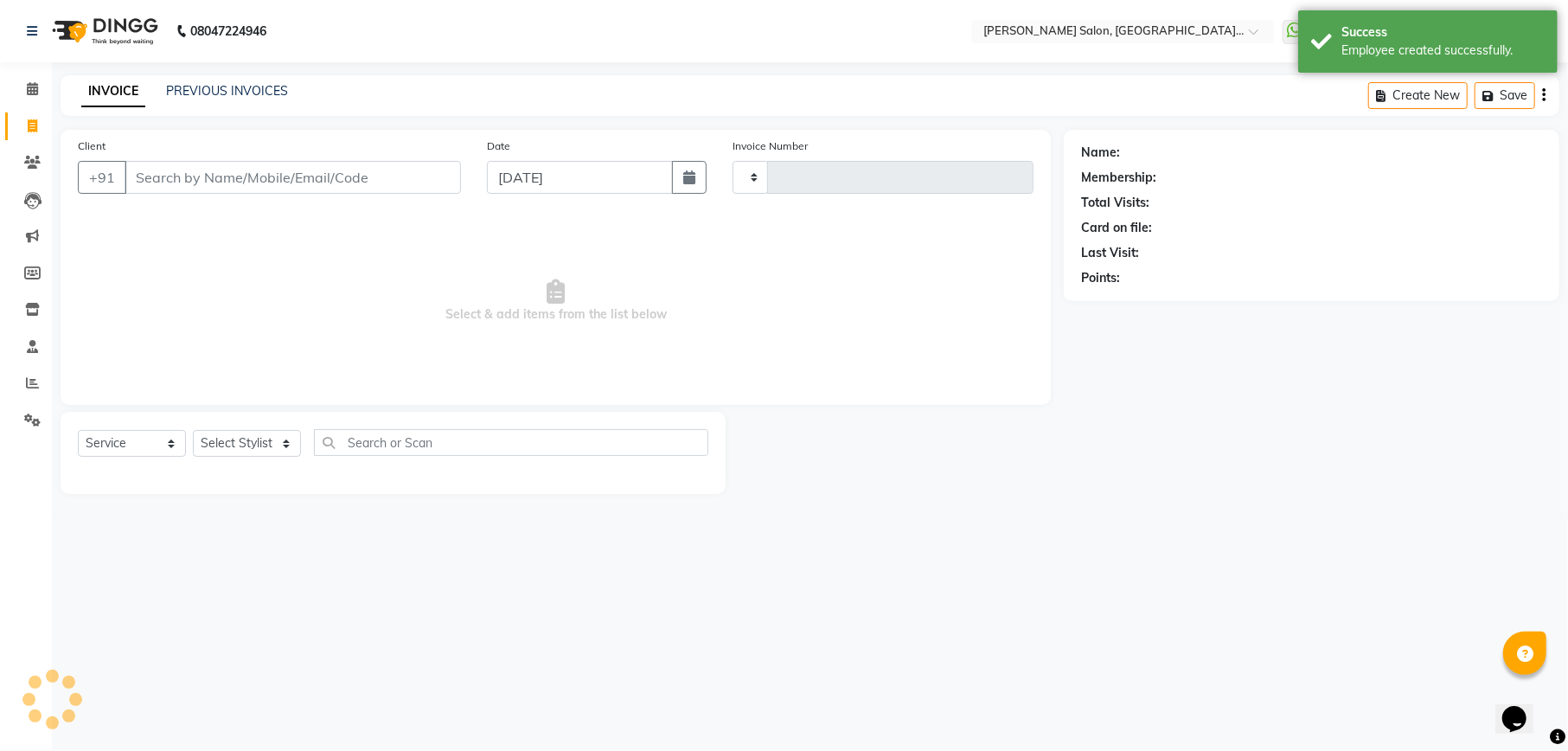
type input "1971"
select select "6961"
